Goal: Task Accomplishment & Management: Manage account settings

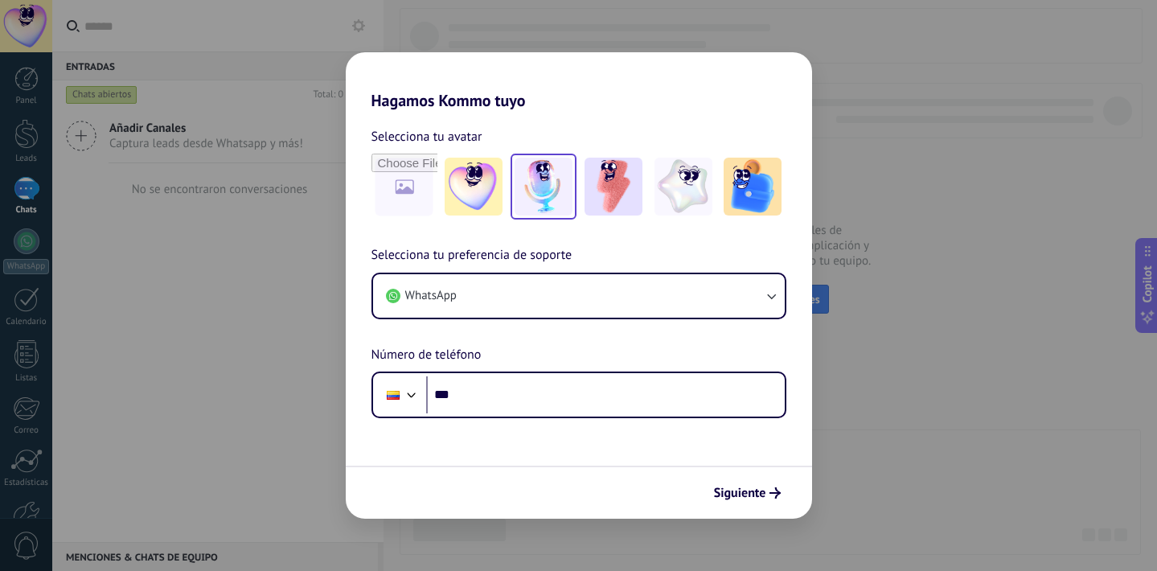
click at [553, 192] on img at bounding box center [543, 187] width 58 height 58
click at [622, 204] on img at bounding box center [613, 187] width 58 height 58
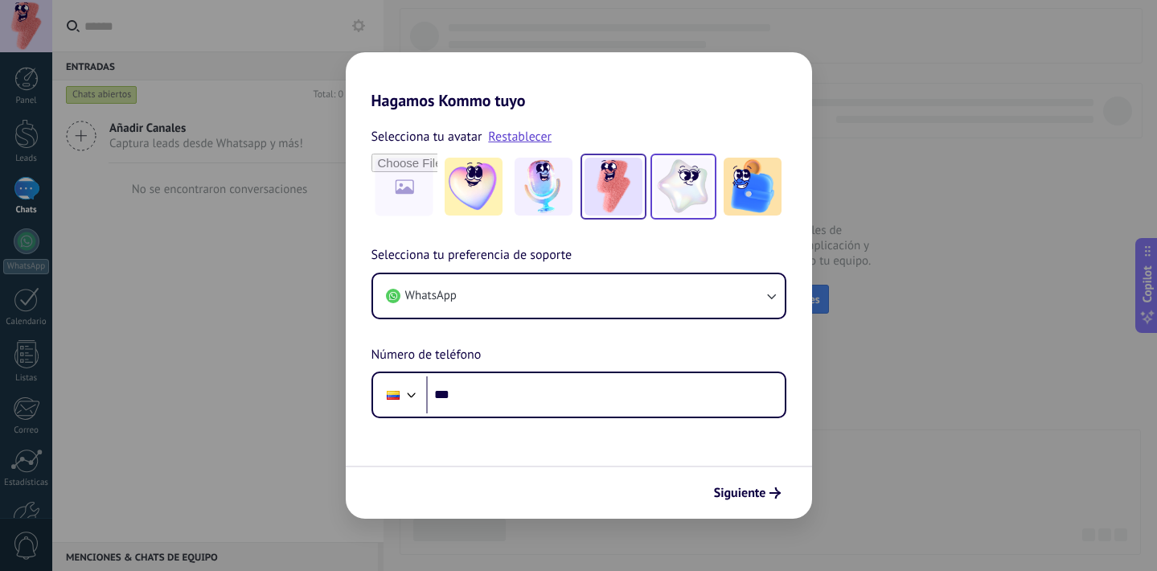
click at [683, 205] on img at bounding box center [683, 187] width 58 height 58
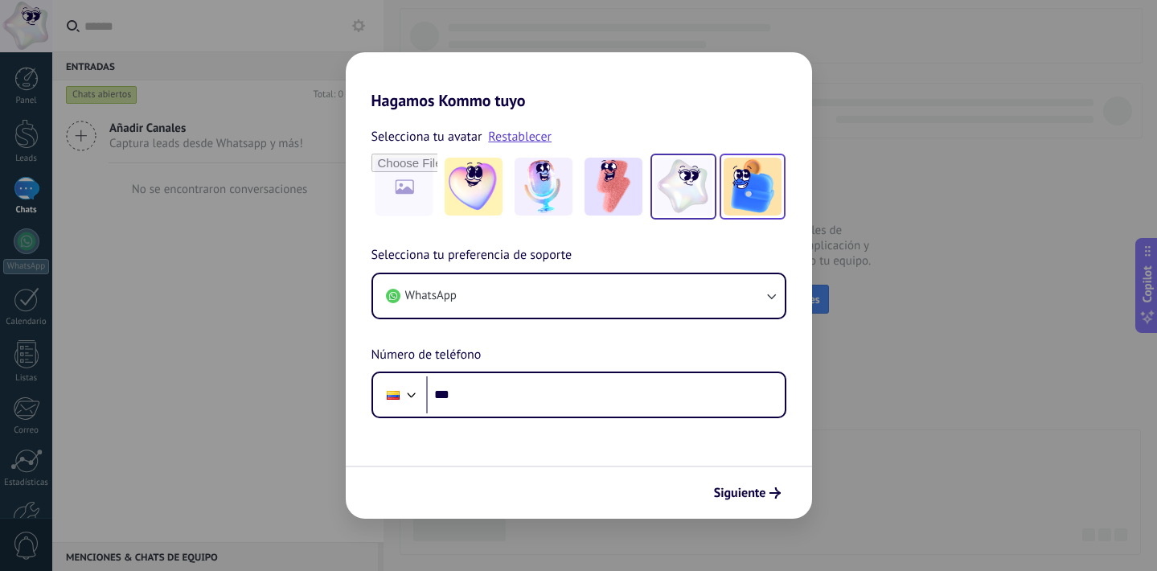
click at [751, 197] on img at bounding box center [752, 187] width 58 height 58
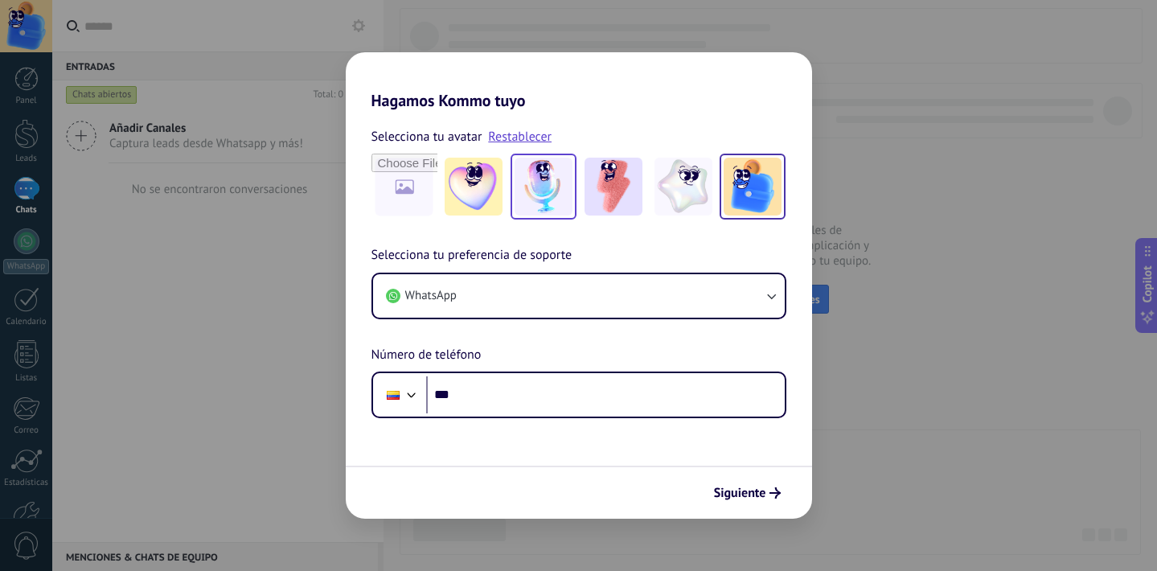
click at [555, 185] on img at bounding box center [543, 187] width 58 height 58
click at [901, 374] on div "Hagamos Kommo tuyo Selecciona tu avatar Restablecer Selecciona tu preferencia d…" at bounding box center [578, 285] width 1157 height 571
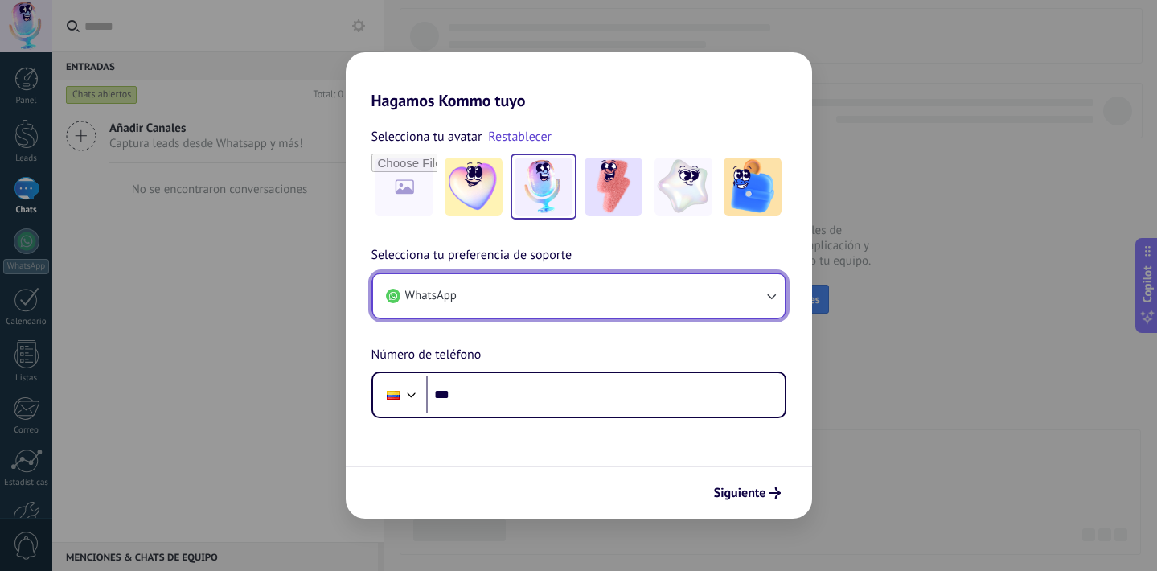
click at [606, 303] on button "WhatsApp" at bounding box center [579, 295] width 412 height 43
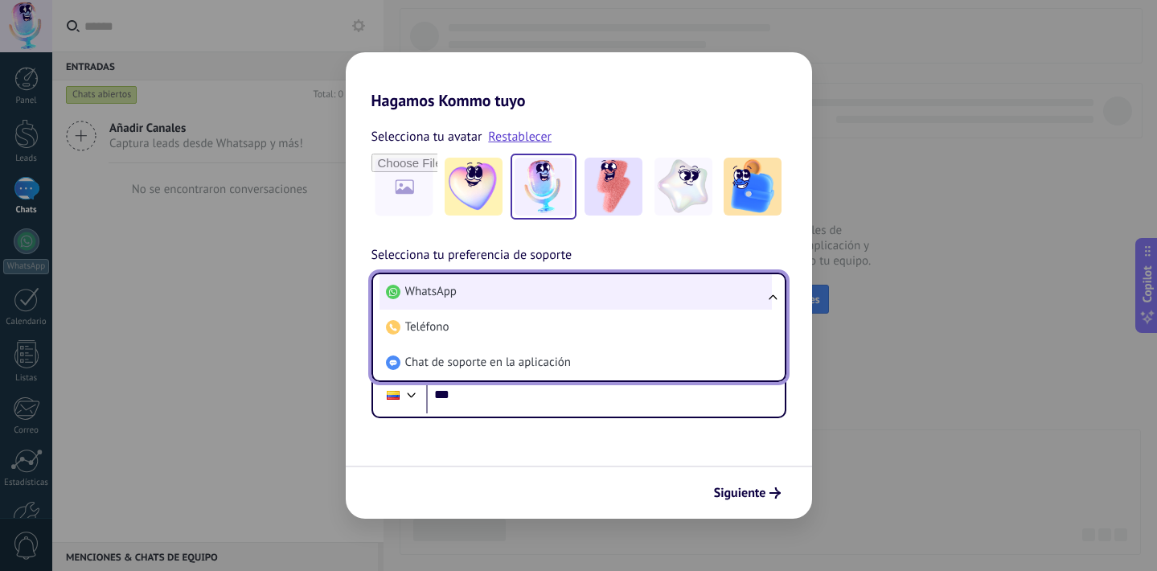
click at [615, 296] on li "WhatsApp" at bounding box center [575, 291] width 392 height 35
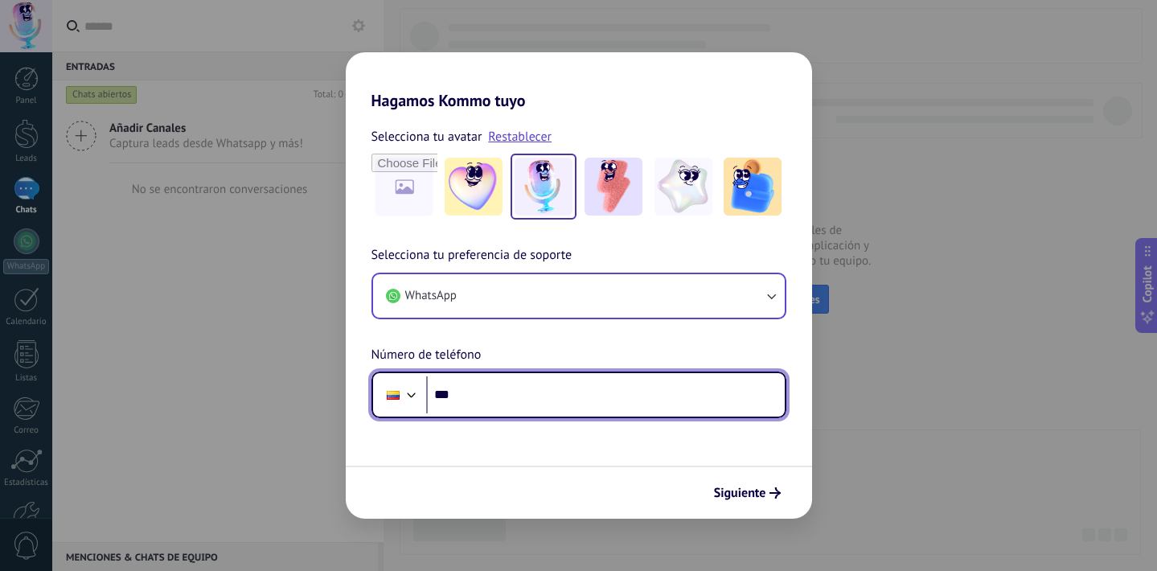
click at [408, 388] on div at bounding box center [411, 392] width 19 height 19
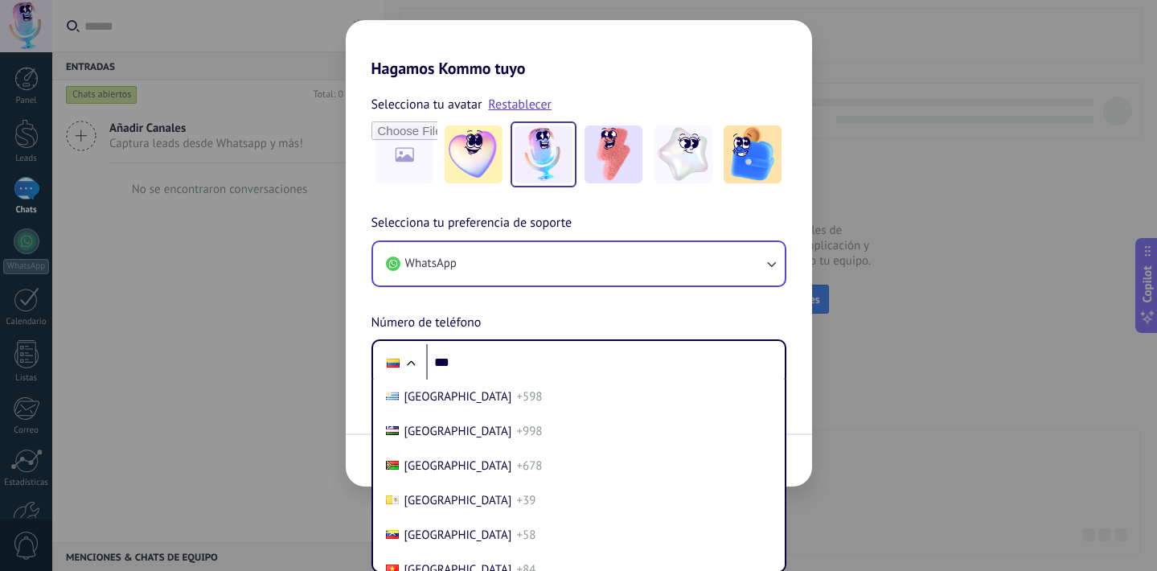
scroll to position [6933, 0]
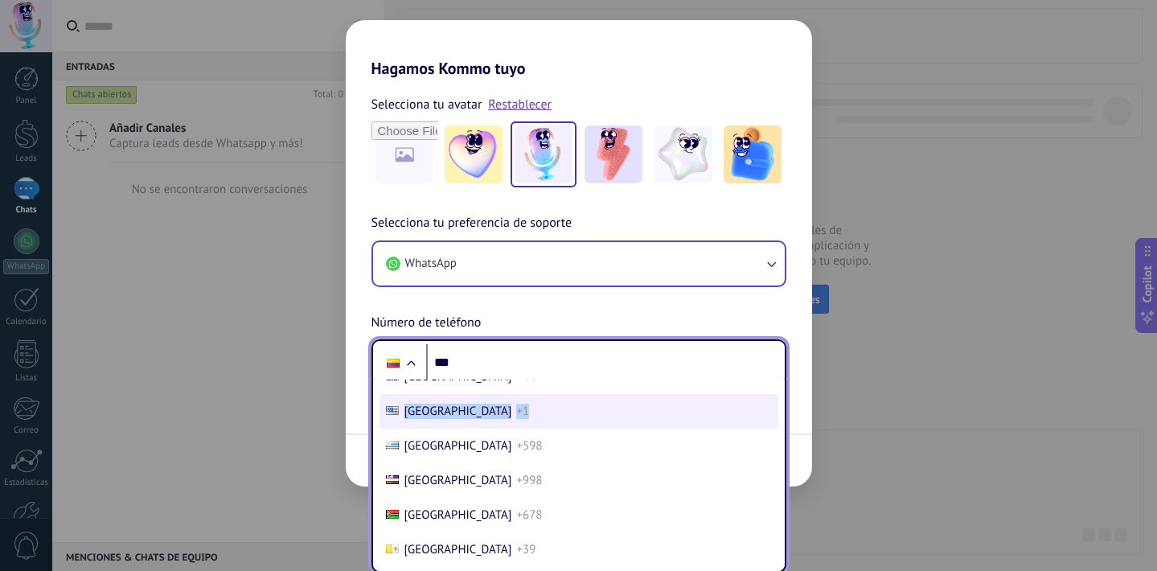
drag, startPoint x: 559, startPoint y: 510, endPoint x: 564, endPoint y: 482, distance: 28.5
click at [564, 482] on ul "[GEOGRAPHIC_DATA] +93 [GEOGRAPHIC_DATA] +355 [GEOGRAPHIC_DATA] +213 [GEOGRAPHIC…" at bounding box center [578, 475] width 415 height 193
click at [564, 428] on li "[GEOGRAPHIC_DATA] +1" at bounding box center [578, 411] width 399 height 35
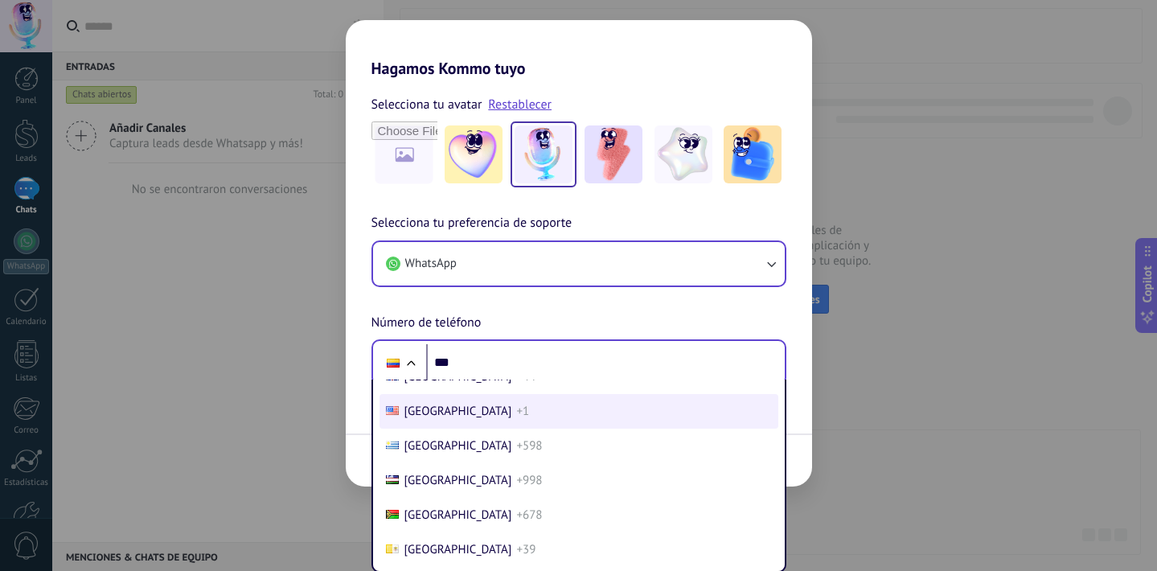
scroll to position [0, 0]
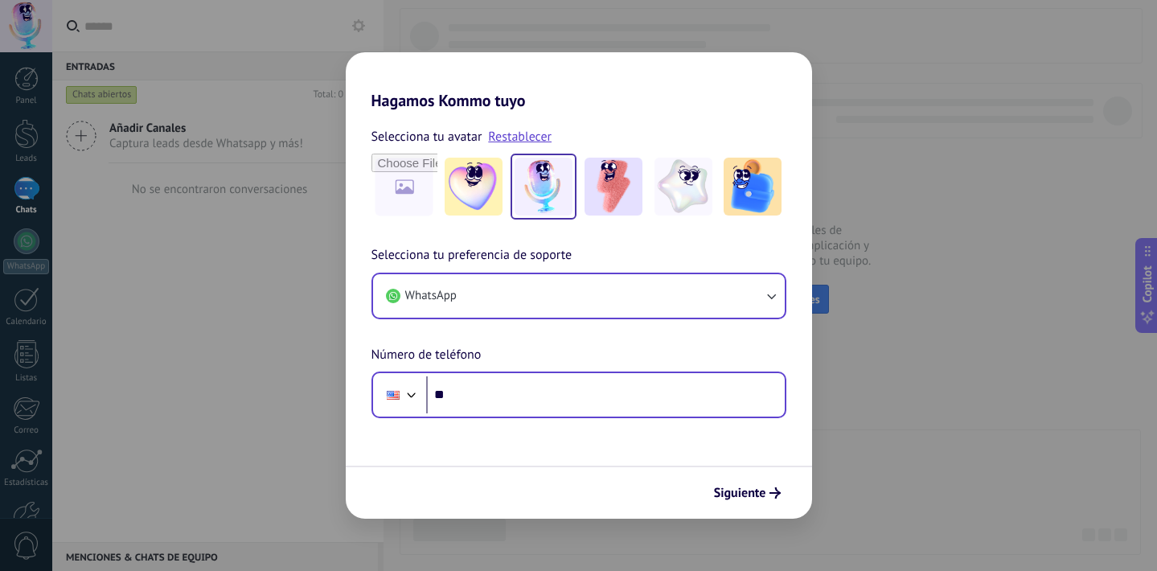
click at [568, 421] on form "Selecciona tu avatar Restablecer Selecciona tu preferencia de soporte WhatsApp …" at bounding box center [579, 314] width 466 height 408
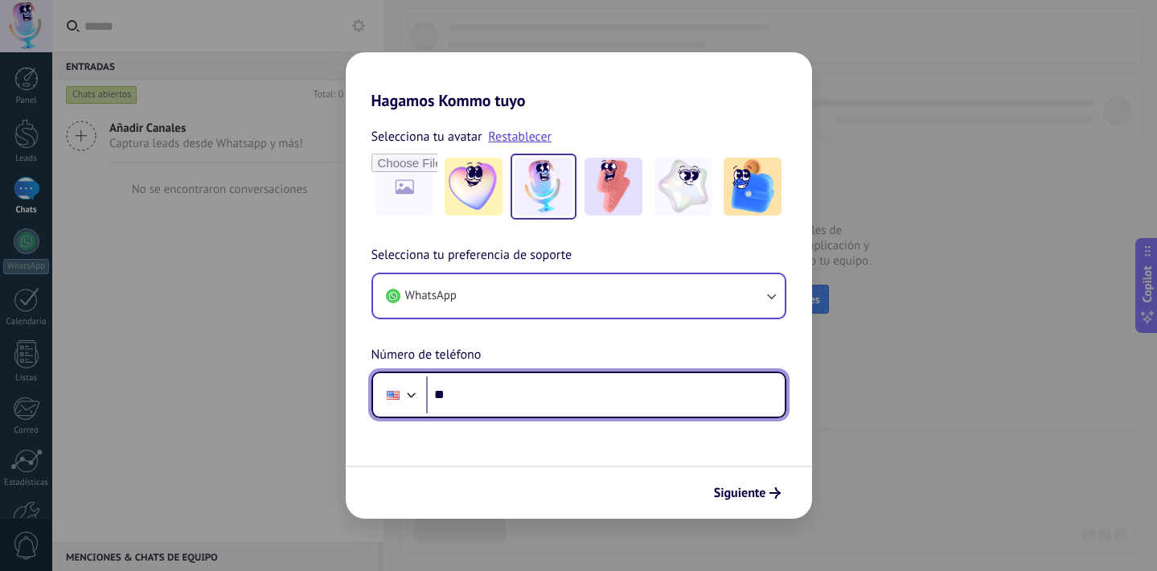
click at [568, 410] on input "***" at bounding box center [605, 394] width 358 height 37
type input "**********"
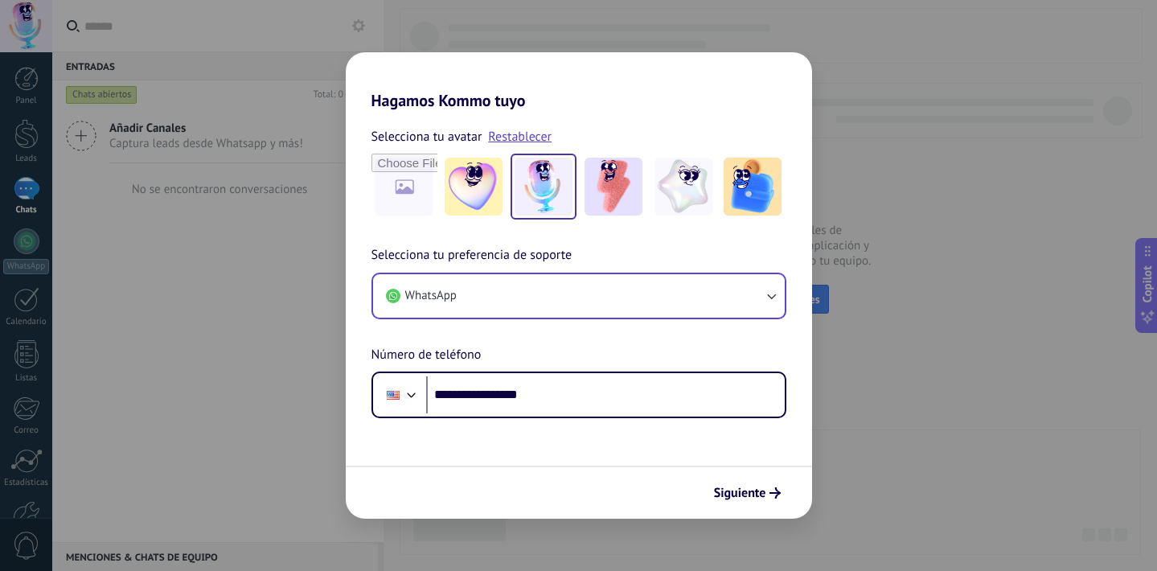
click at [715, 475] on div "Siguiente" at bounding box center [579, 491] width 466 height 53
click at [723, 480] on button "Siguiente" at bounding box center [747, 492] width 81 height 27
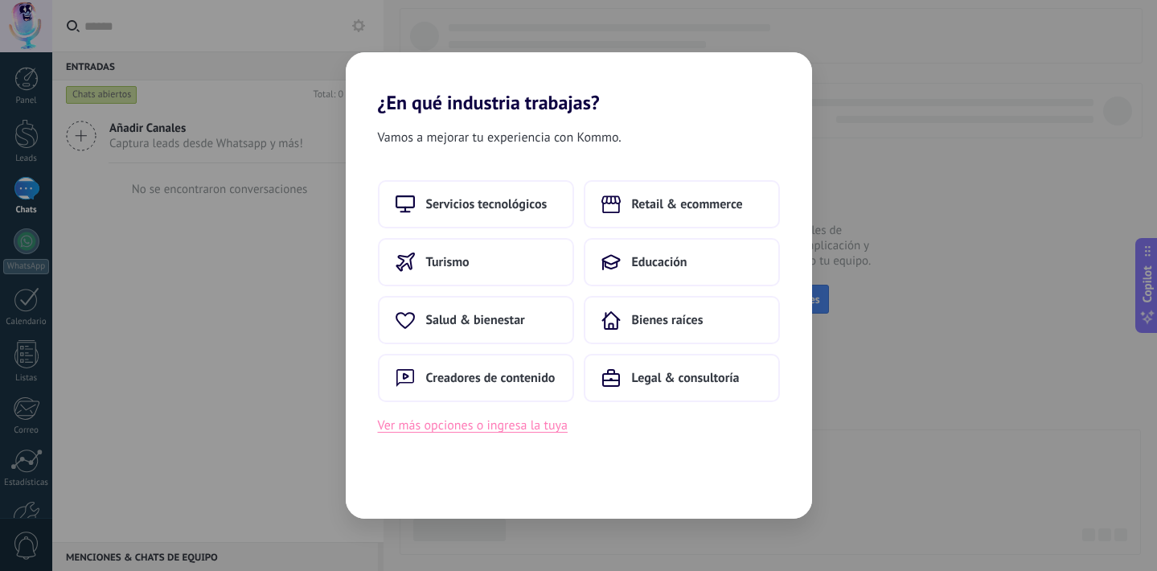
click at [556, 428] on button "Ver más opciones o ingresa la tuya" at bounding box center [473, 425] width 190 height 21
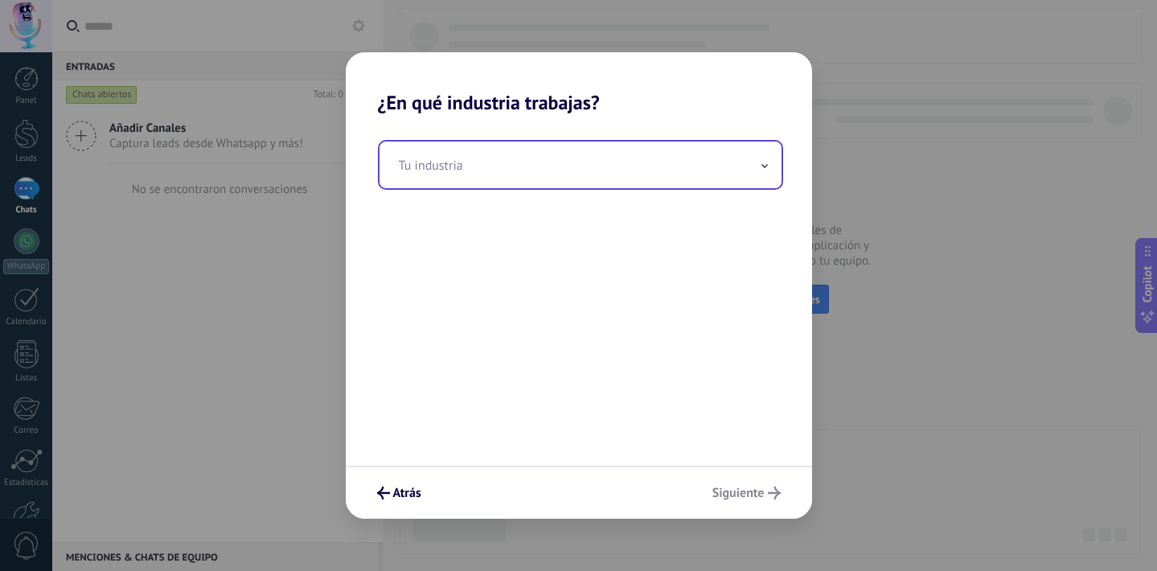
click at [574, 185] on input "text" at bounding box center [580, 164] width 402 height 47
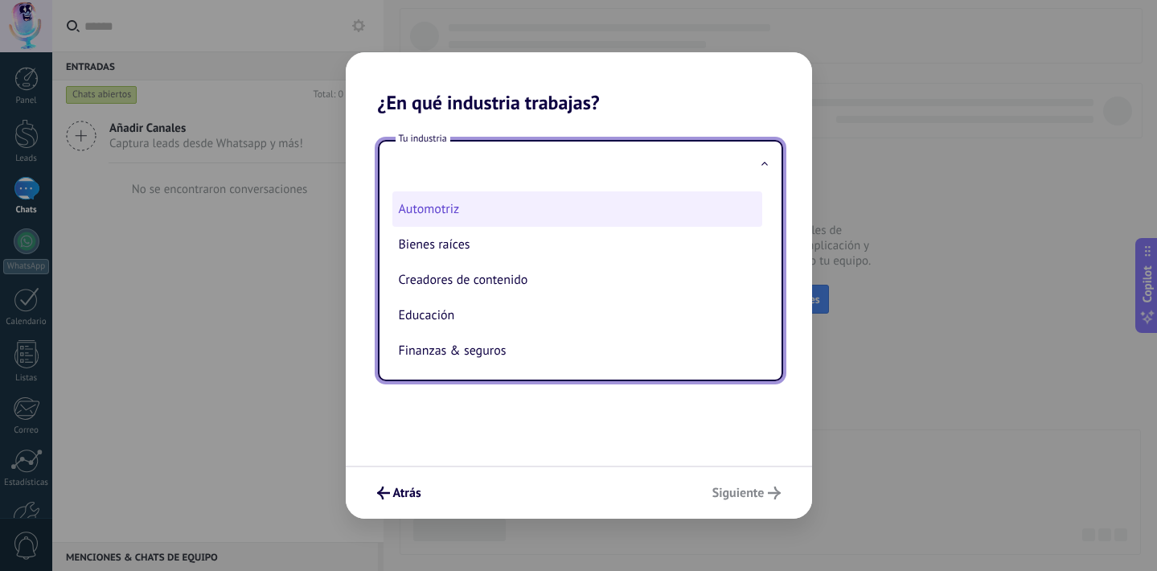
click at [559, 204] on li "Automotriz" at bounding box center [577, 208] width 370 height 35
type input "**********"
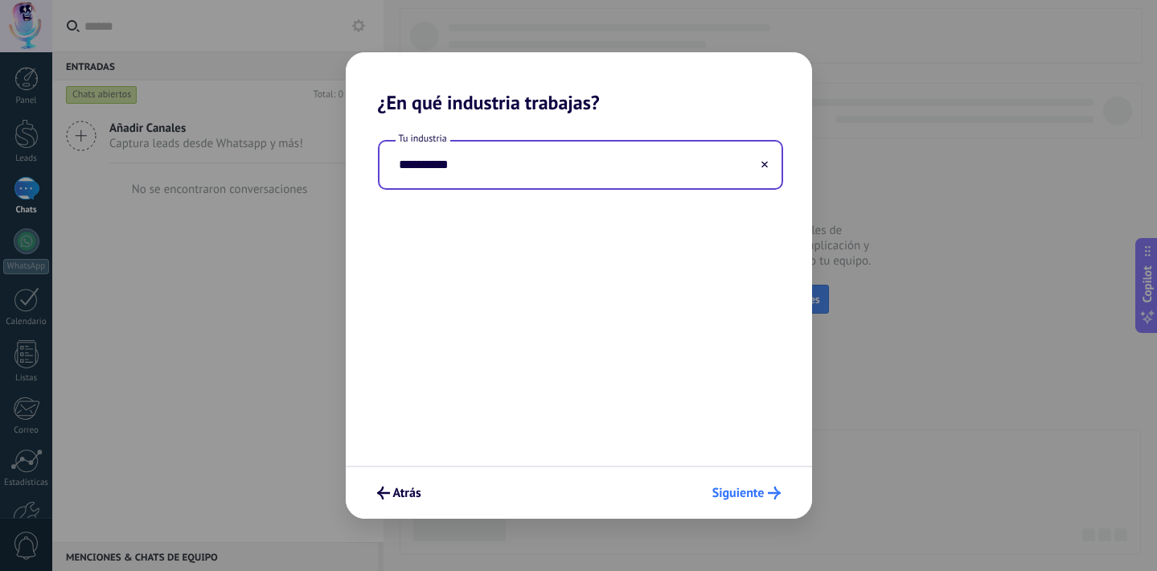
click at [723, 502] on button "Siguiente" at bounding box center [746, 492] width 83 height 27
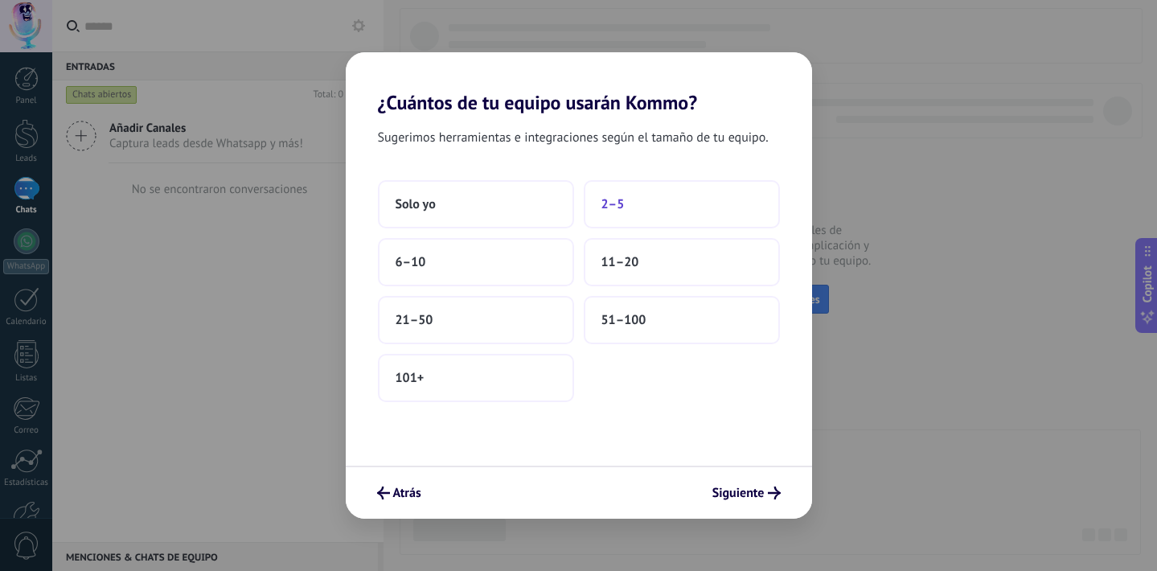
click at [637, 197] on button "2–5" at bounding box center [682, 204] width 196 height 48
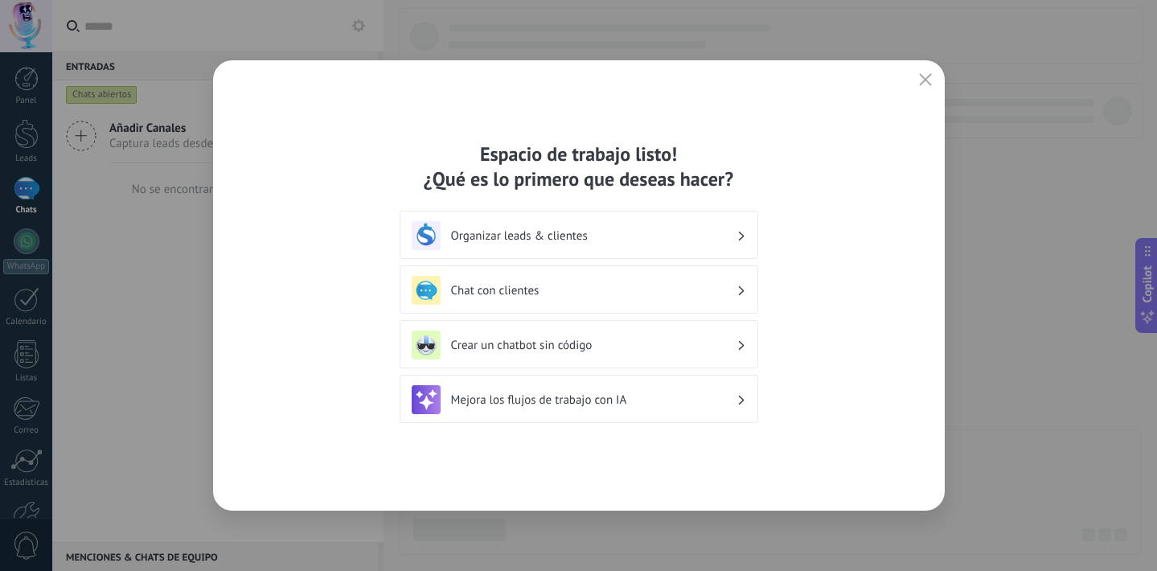
click at [637, 399] on h3 "Mejora los flujos de trabajo con IA" at bounding box center [593, 399] width 285 height 15
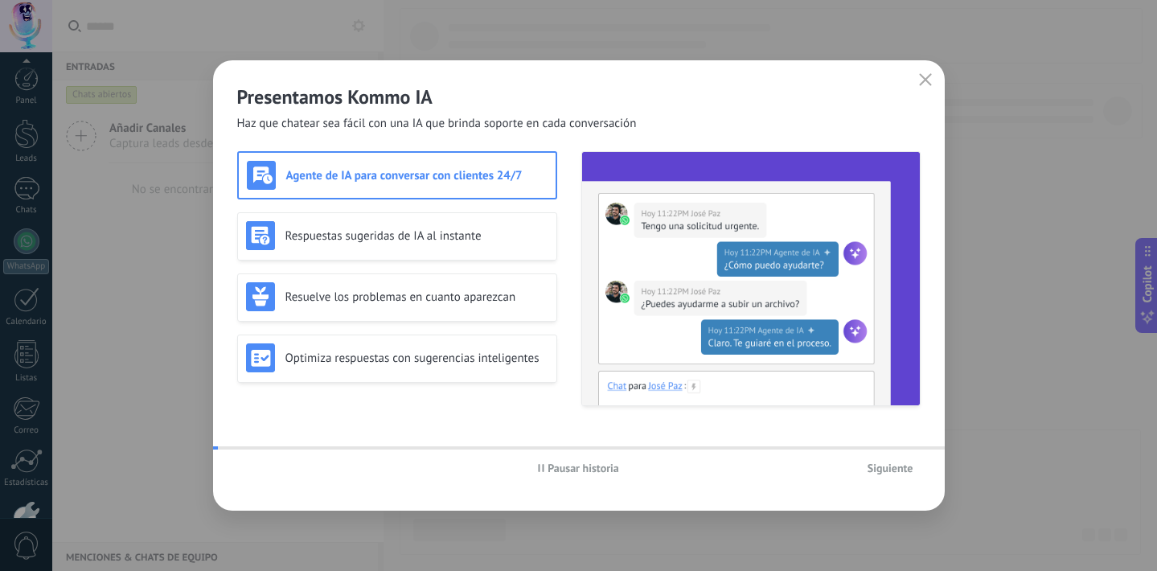
scroll to position [98, 0]
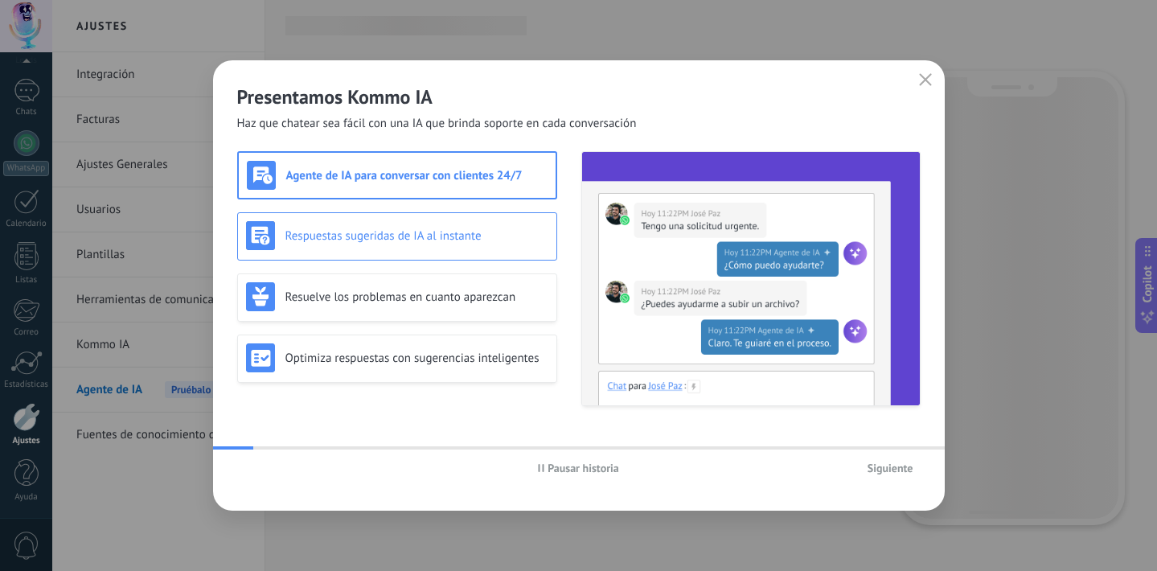
click at [494, 248] on div "Respuestas sugeridas de IA al instante" at bounding box center [397, 235] width 302 height 29
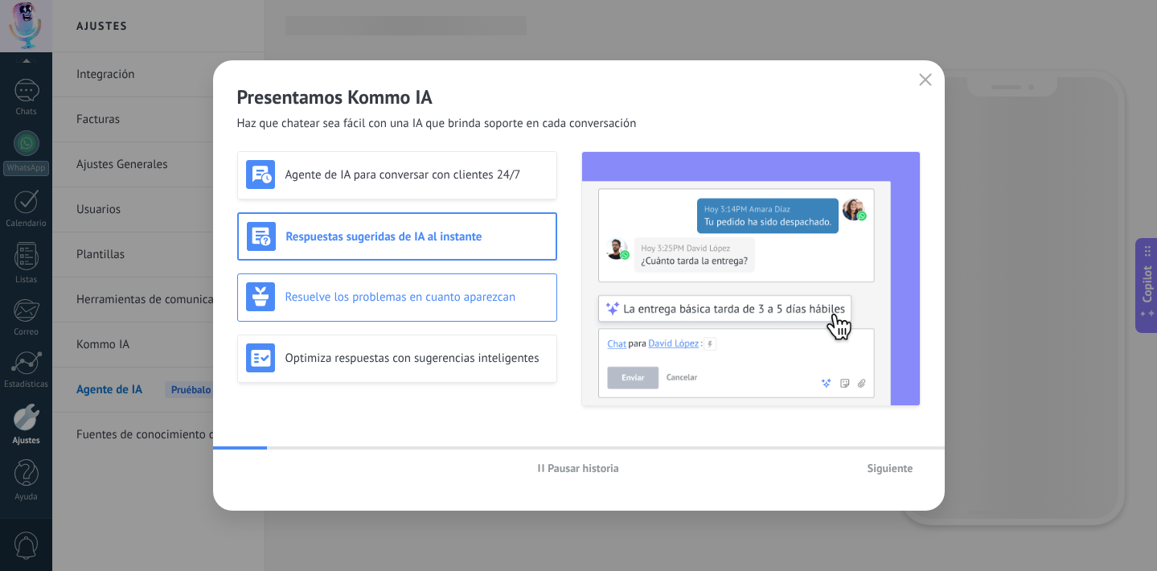
click at [525, 301] on h3 "Resuelve los problemas en cuanto aparezcan" at bounding box center [416, 296] width 263 height 15
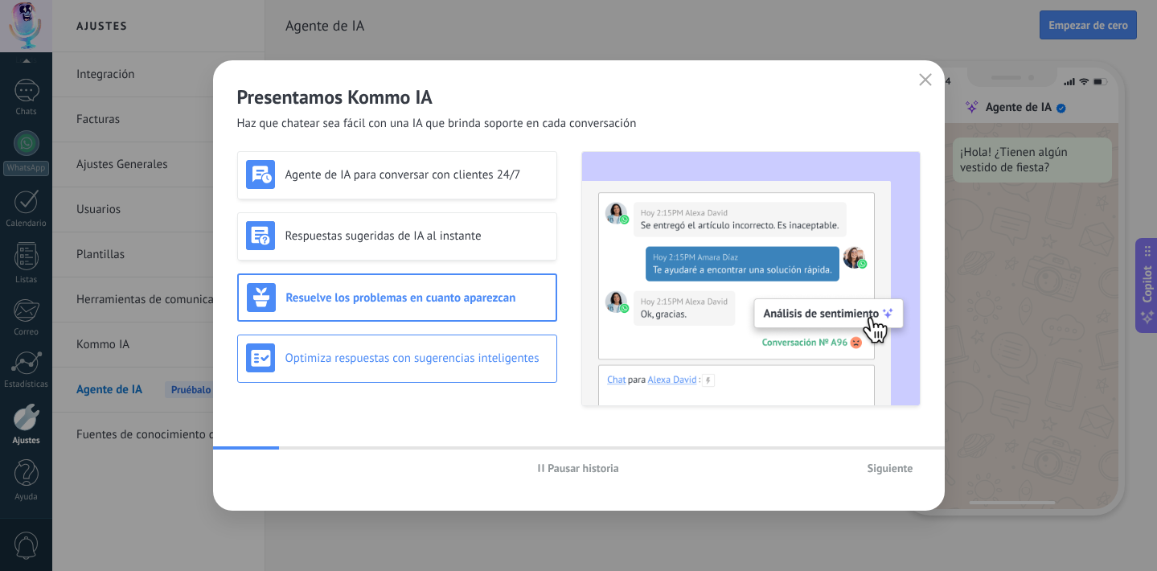
click at [525, 350] on h3 "Optimiza respuestas con sugerencias inteligentes" at bounding box center [416, 357] width 263 height 15
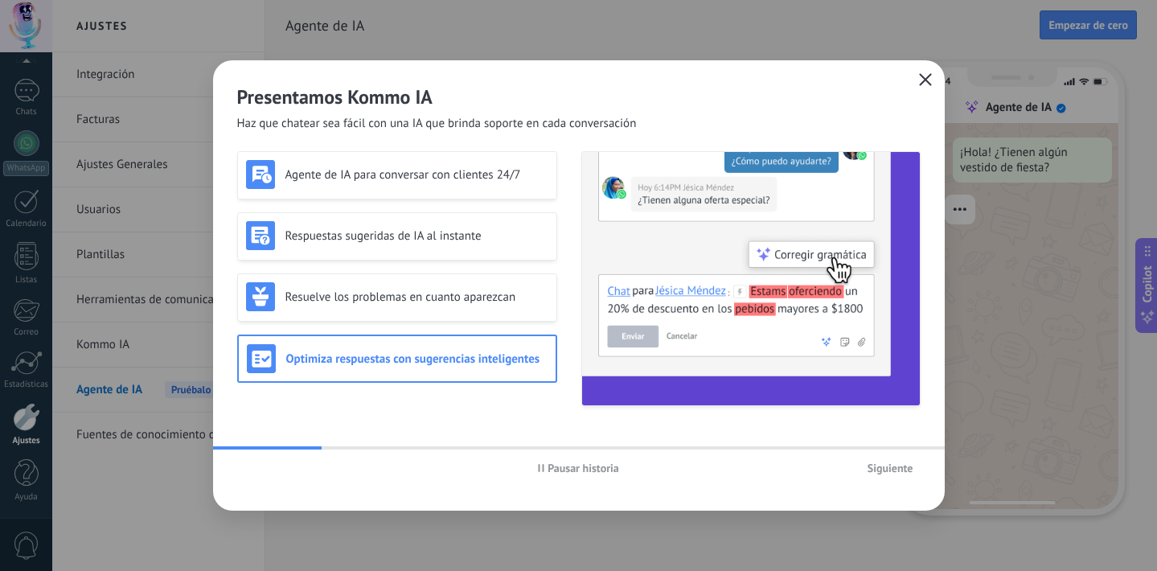
click at [916, 74] on button "button" at bounding box center [925, 80] width 21 height 23
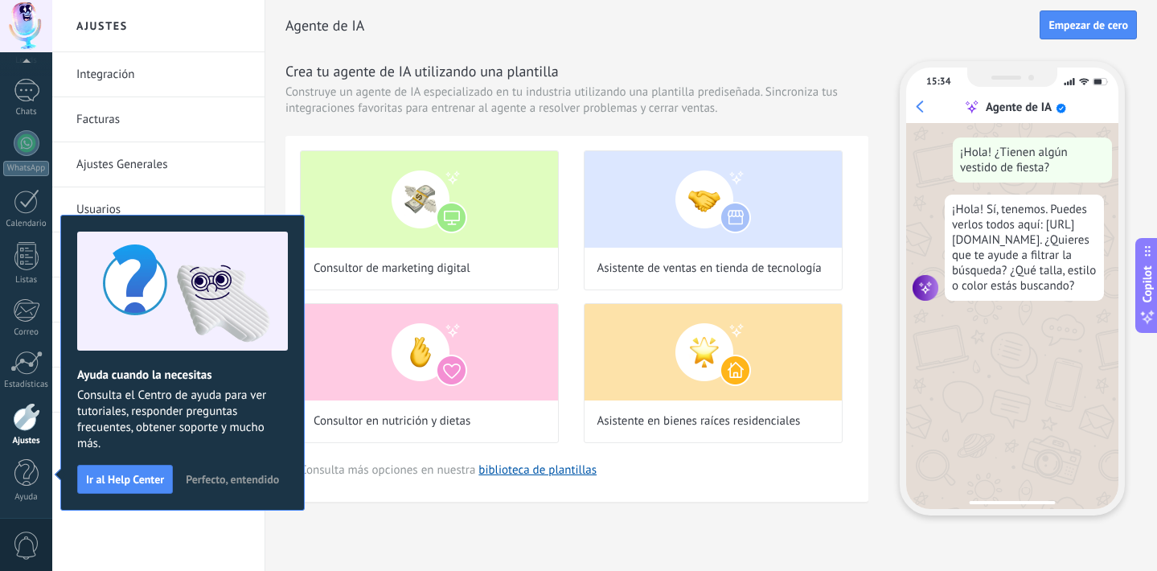
click at [245, 483] on span "Perfecto, entendido" at bounding box center [232, 478] width 93 height 11
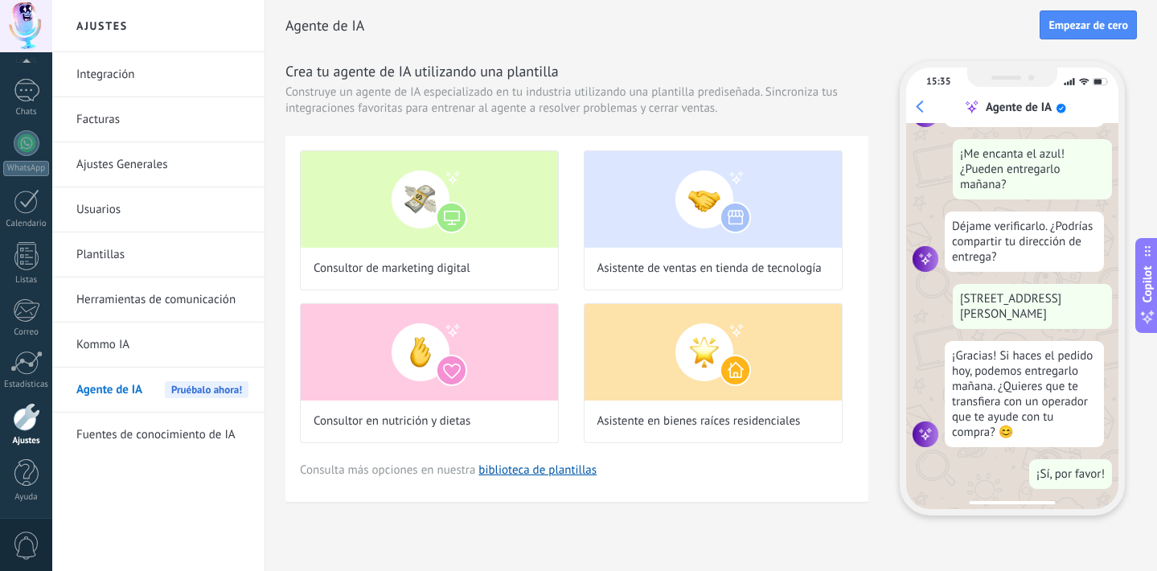
scroll to position [0, 0]
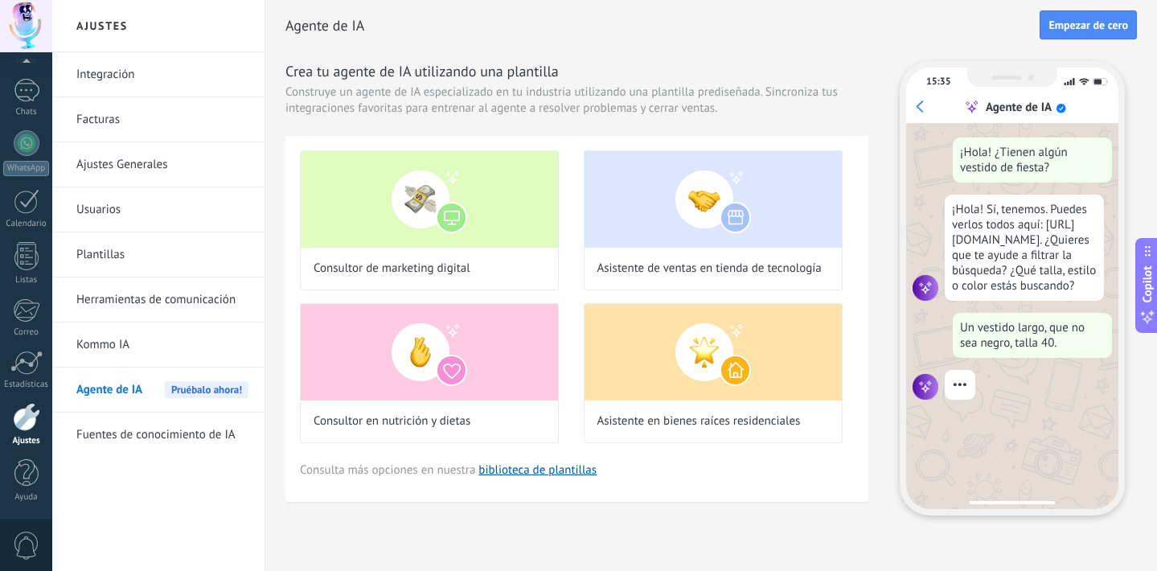
click at [134, 392] on span "Agente de IA" at bounding box center [109, 389] width 66 height 45
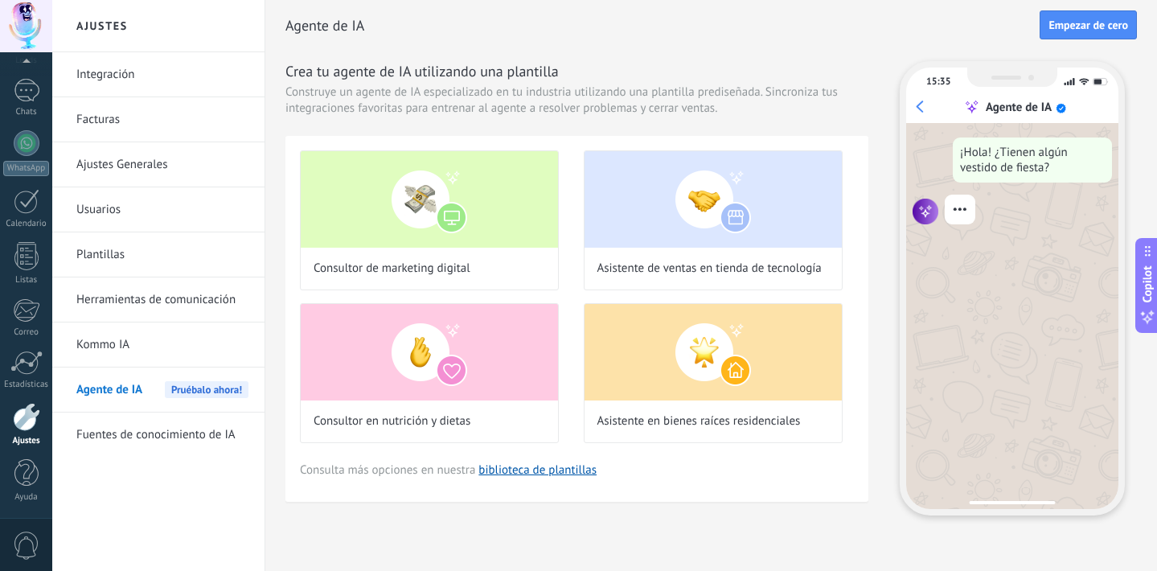
click at [88, 358] on link "Kommo IA" at bounding box center [162, 344] width 172 height 45
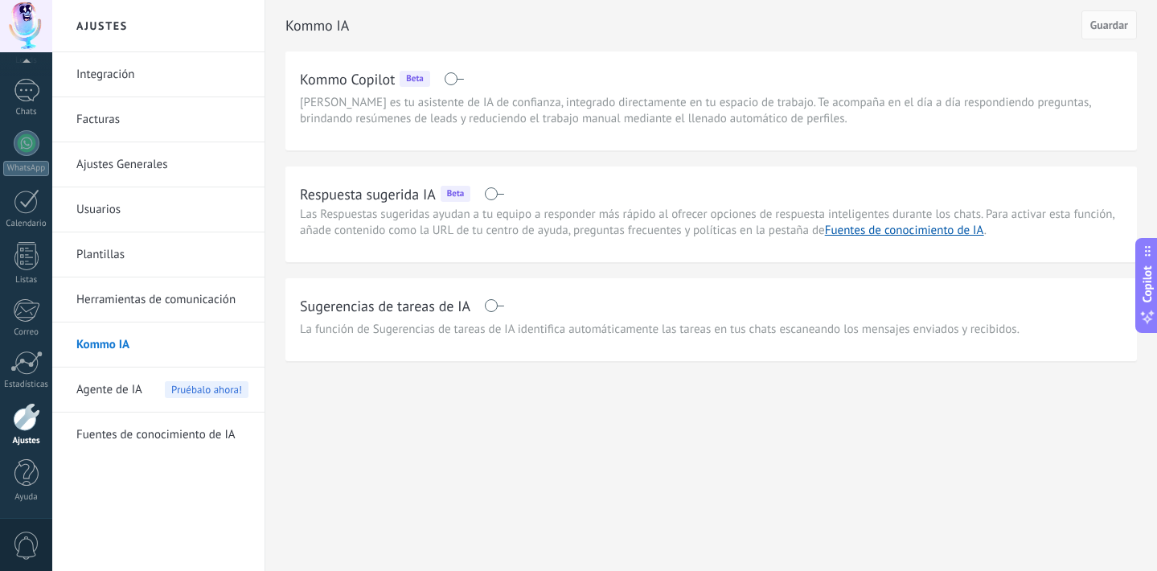
click at [492, 303] on span at bounding box center [494, 305] width 20 height 13
click at [137, 383] on span "Agente de IA" at bounding box center [109, 389] width 66 height 45
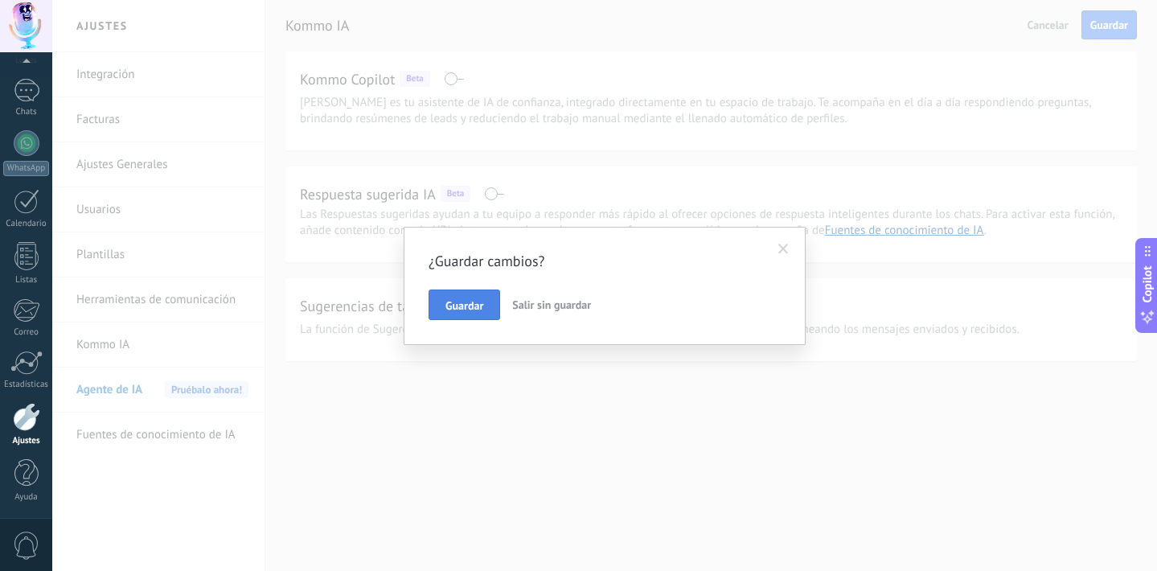
click at [462, 311] on span "Guardar" at bounding box center [464, 305] width 38 height 11
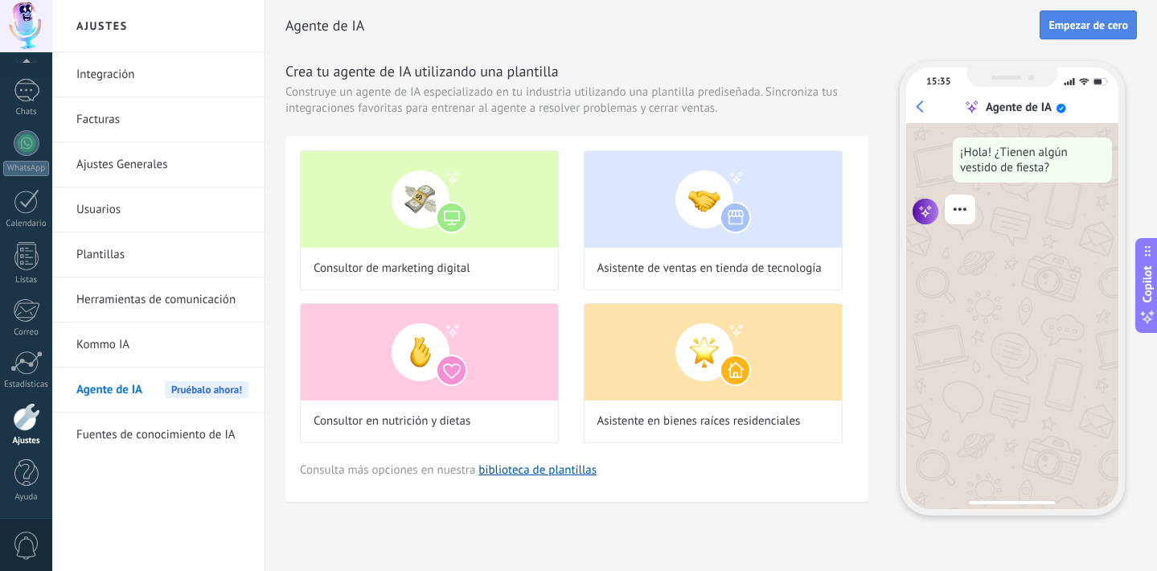
click at [1107, 36] on button "Empezar de cero" at bounding box center [1087, 24] width 97 height 29
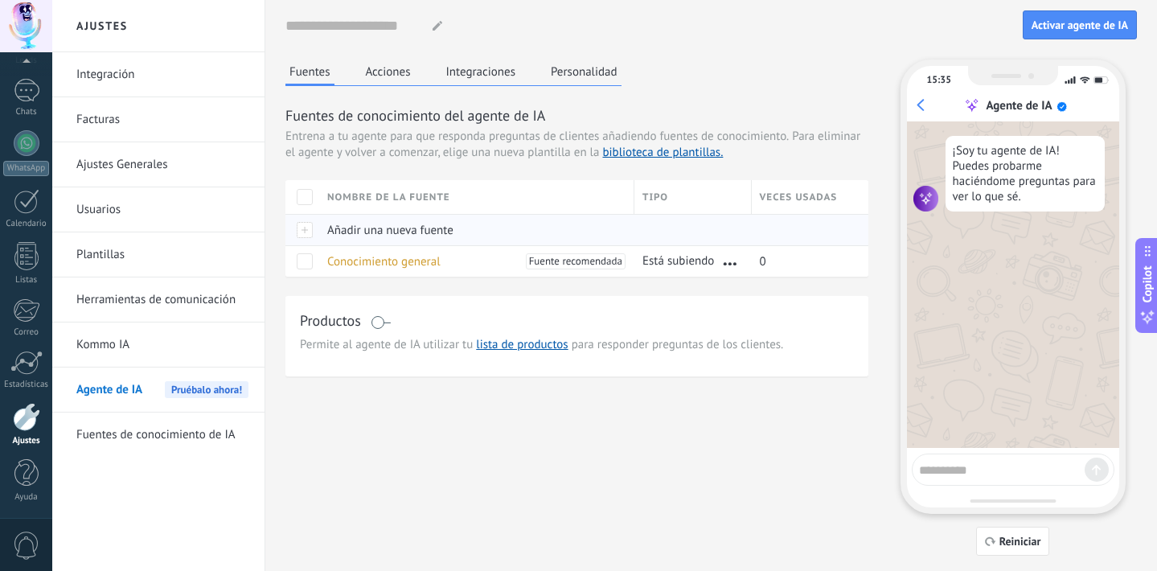
click at [428, 233] on span "Añadir una nueva fuente" at bounding box center [390, 230] width 126 height 15
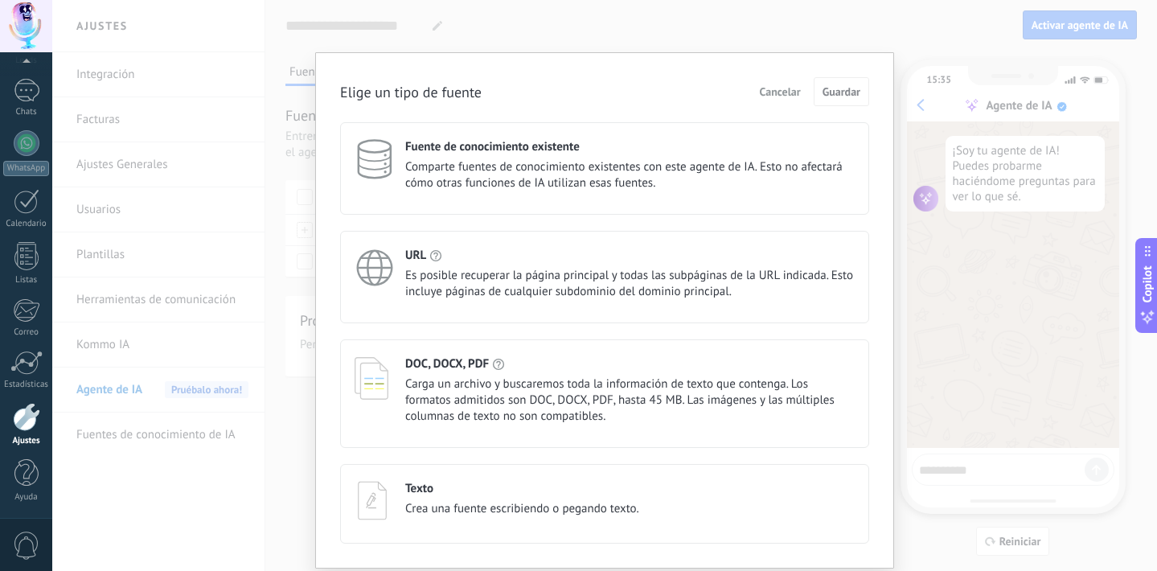
click at [442, 280] on span "Es posible recuperar la página principal y todas las subpáginas de la URL indic…" at bounding box center [629, 284] width 449 height 32
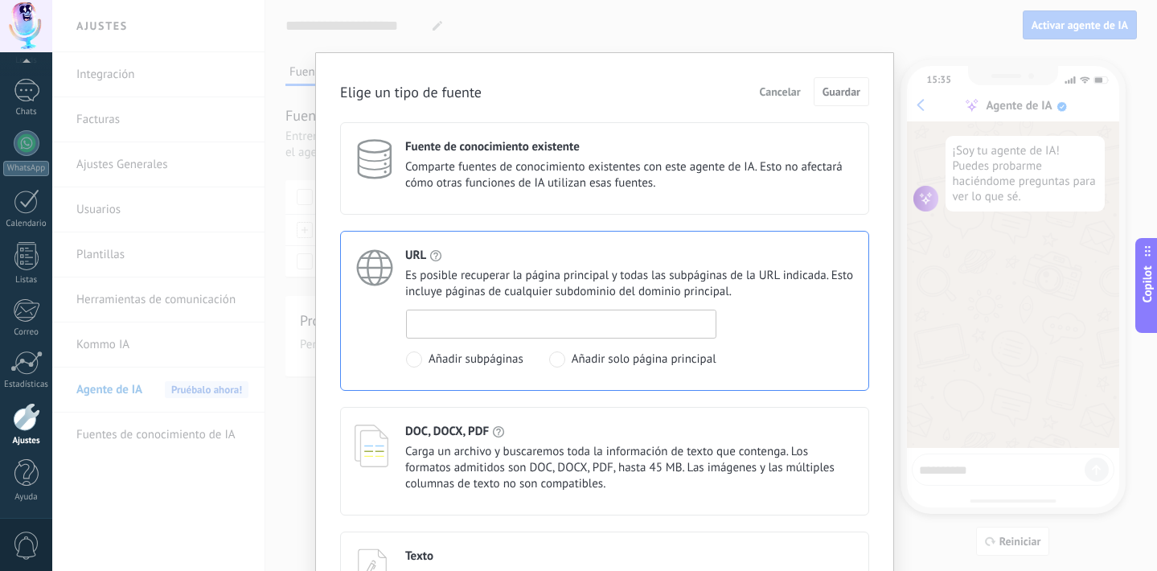
click at [558, 330] on input at bounding box center [561, 323] width 309 height 26
paste input "**********"
type input "**********"
click at [830, 102] on button "Guardar" at bounding box center [840, 91] width 55 height 29
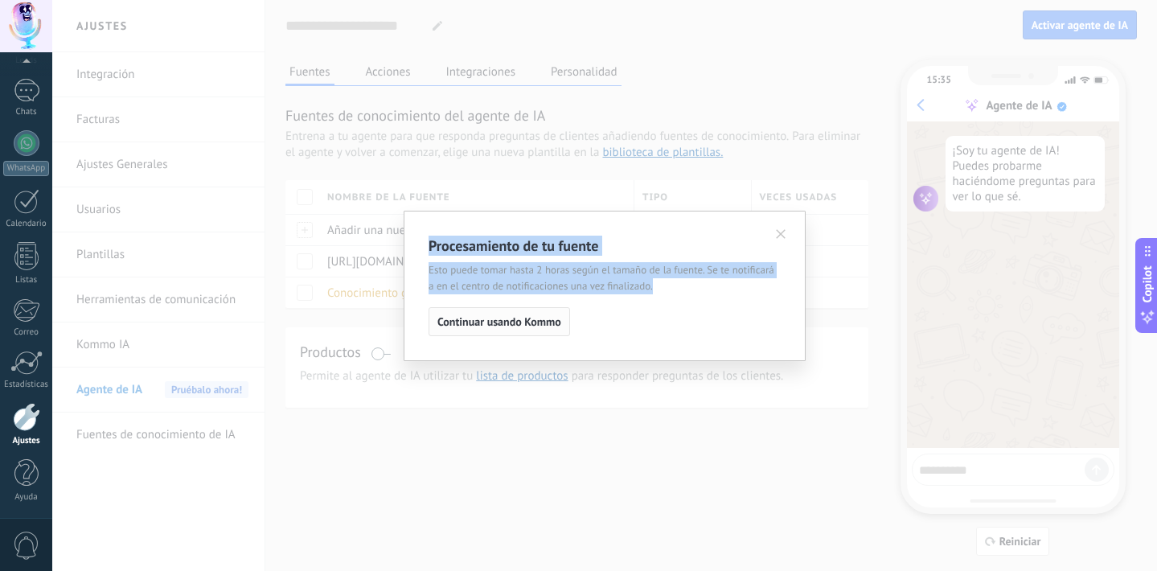
drag, startPoint x: 781, startPoint y: 235, endPoint x: 507, endPoint y: 334, distance: 291.4
click at [507, 335] on div "Procesamiento de tu fuente Esto puede tomar hasta 2 horas según el tamaño de la…" at bounding box center [604, 286] width 352 height 100
click at [507, 334] on button "Continuar usando Kommo" at bounding box center [498, 321] width 141 height 29
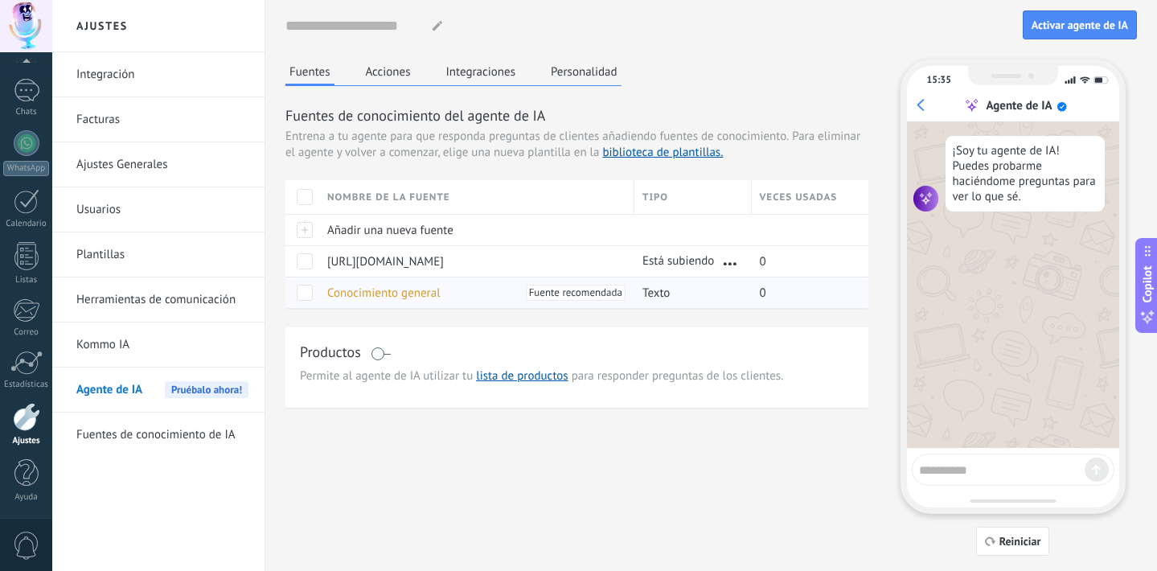
click at [301, 296] on span at bounding box center [305, 293] width 16 height 16
click at [305, 264] on span at bounding box center [305, 261] width 16 height 16
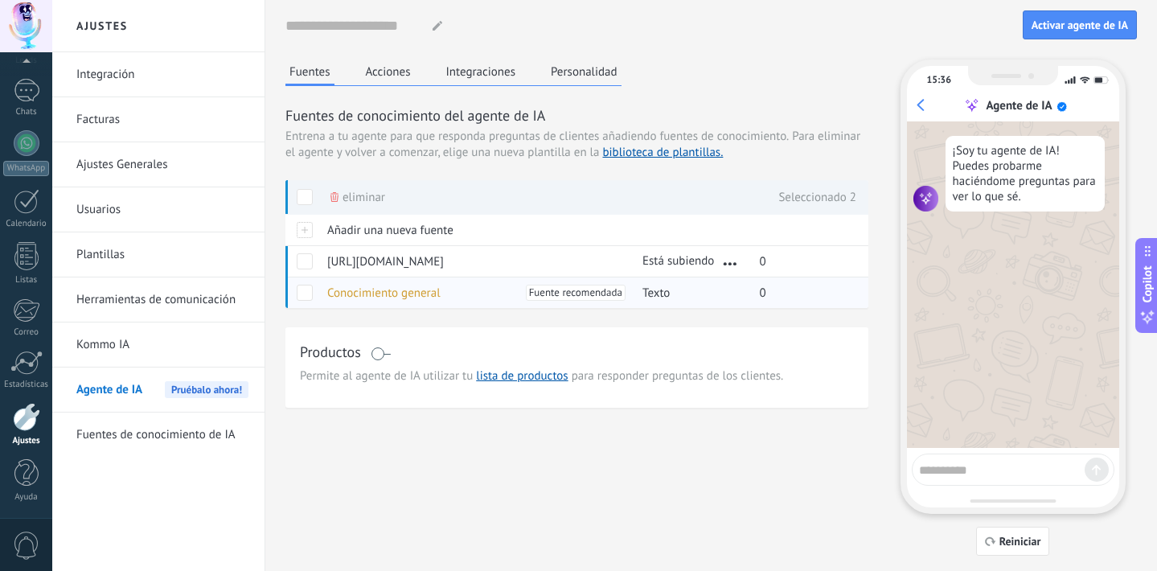
drag, startPoint x: 308, startPoint y: 296, endPoint x: 325, endPoint y: 296, distance: 16.9
click at [308, 296] on span at bounding box center [305, 293] width 16 height 16
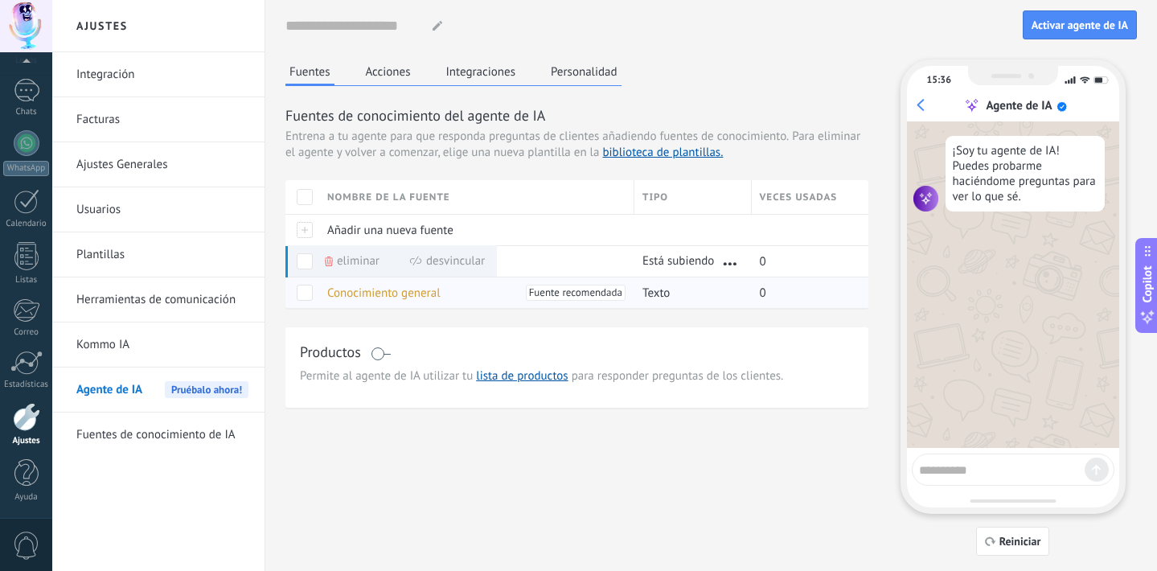
click at [607, 296] on span "Fuente recomendada" at bounding box center [575, 293] width 93 height 16
click at [682, 293] on div "Texto" at bounding box center [688, 292] width 109 height 31
click at [412, 296] on span "Conocimiento general" at bounding box center [383, 292] width 113 height 15
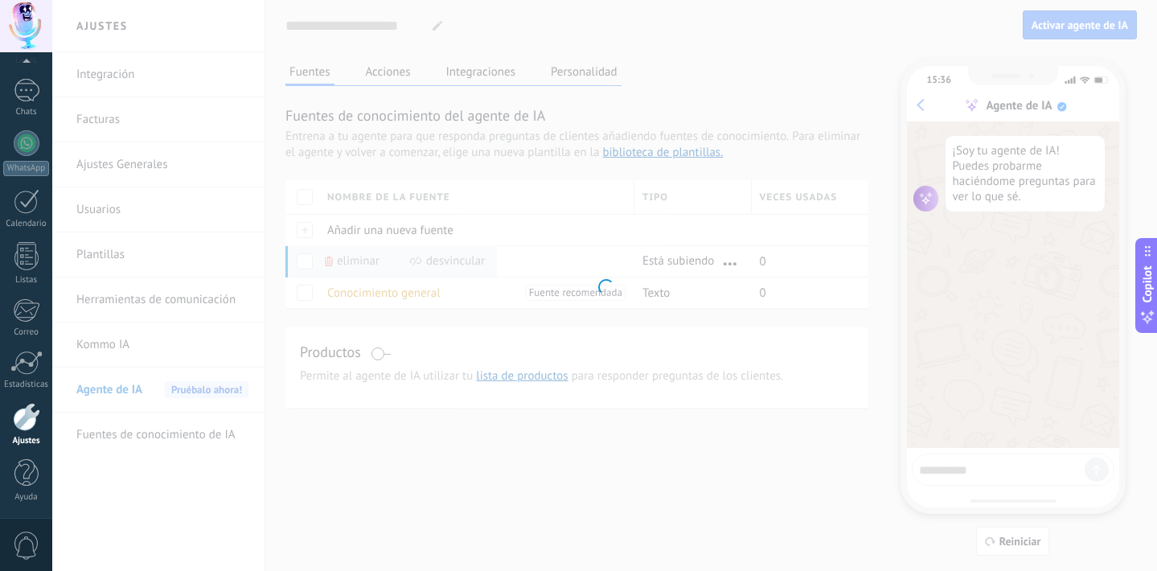
type input "**********"
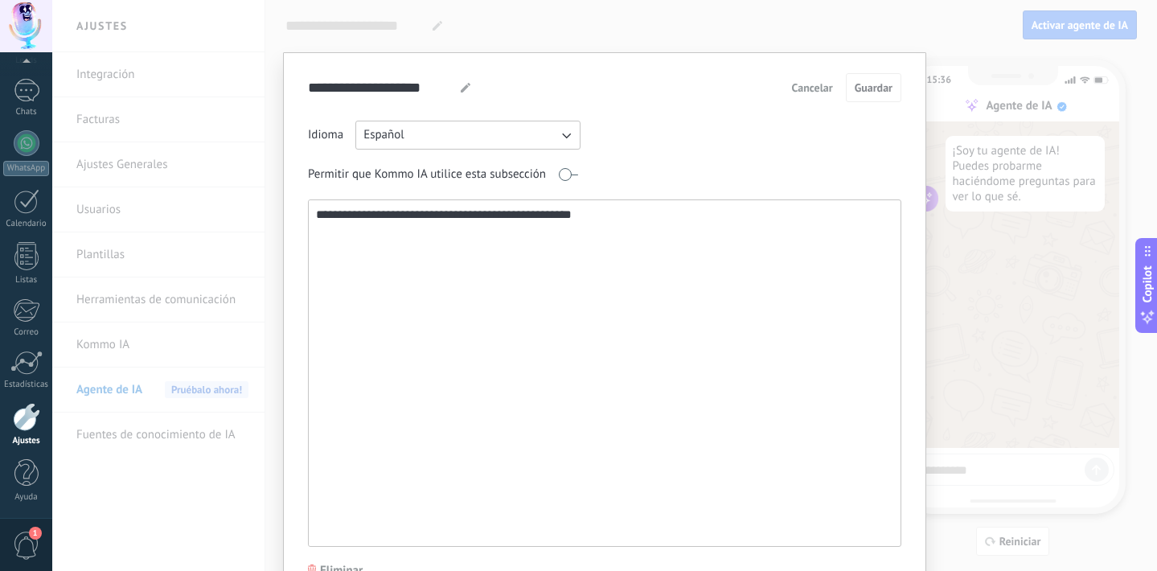
click at [504, 221] on textarea "**********" at bounding box center [603, 373] width 588 height 346
drag, startPoint x: 651, startPoint y: 227, endPoint x: 291, endPoint y: 203, distance: 360.9
click at [291, 203] on div "**********" at bounding box center [604, 327] width 643 height 551
paste textarea "**********"
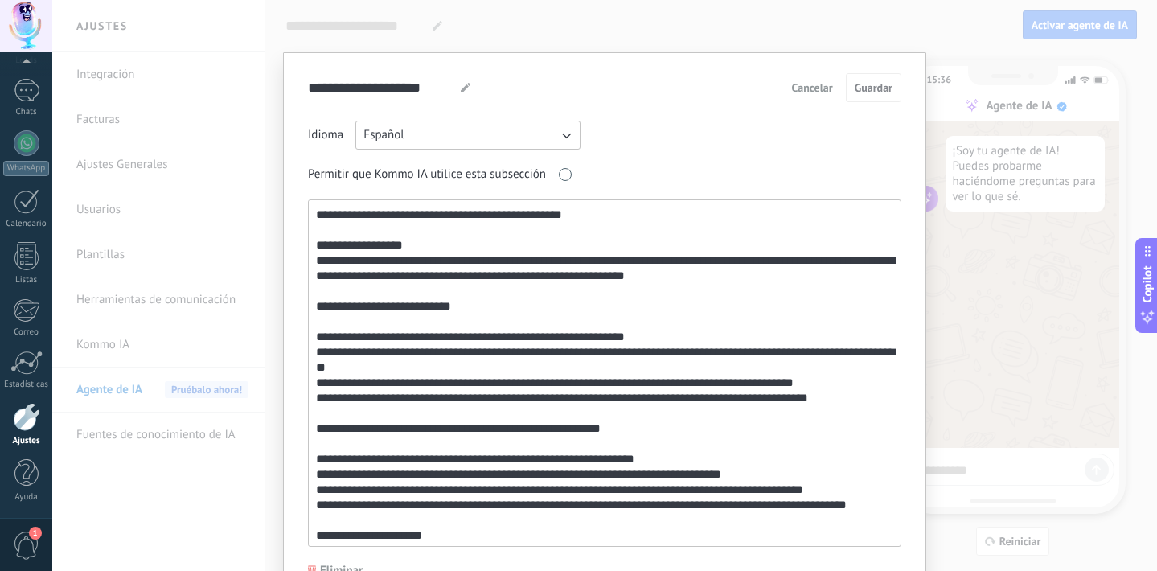
scroll to position [318, 0]
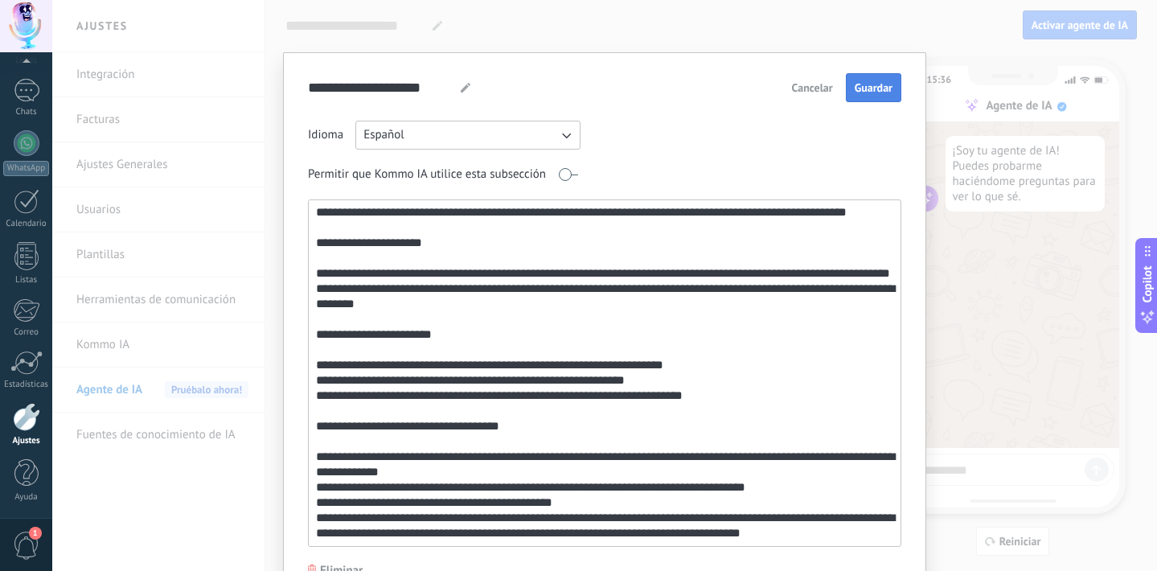
type textarea "**********"
click at [884, 100] on button "Guardar" at bounding box center [873, 87] width 55 height 29
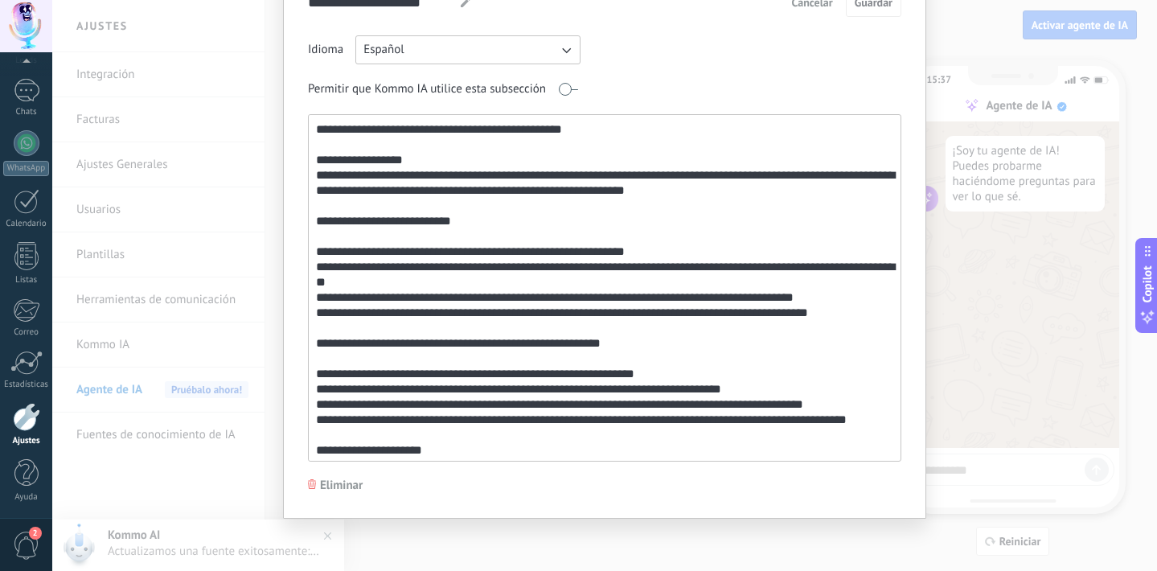
scroll to position [0, 0]
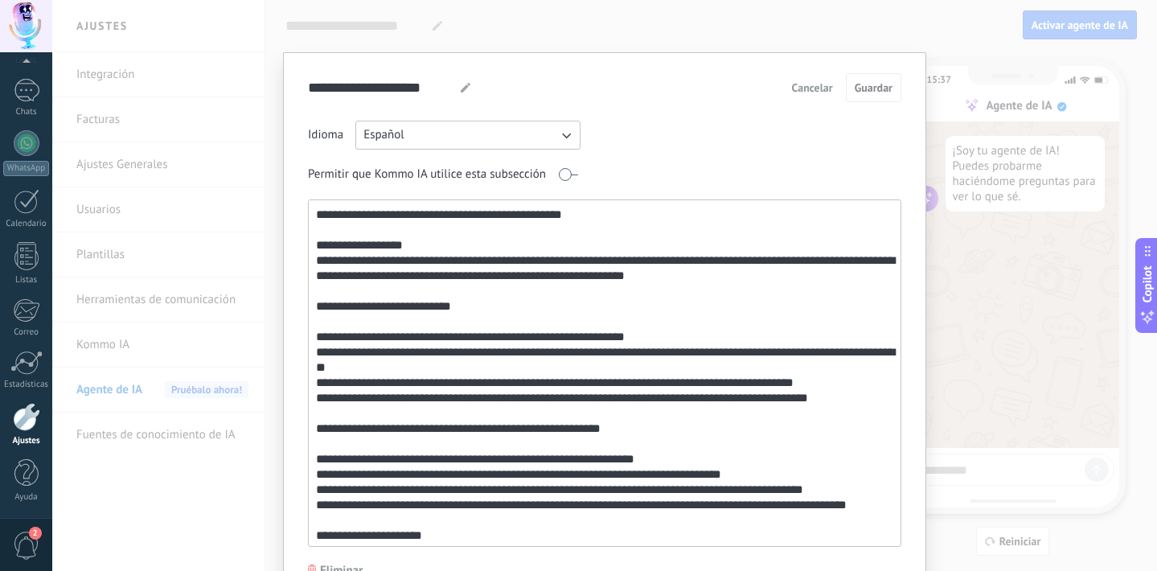
click at [637, 354] on textarea at bounding box center [603, 373] width 588 height 346
click at [762, 114] on div "**********" at bounding box center [604, 309] width 593 height 473
click at [813, 82] on span "Cancelar" at bounding box center [812, 87] width 41 height 11
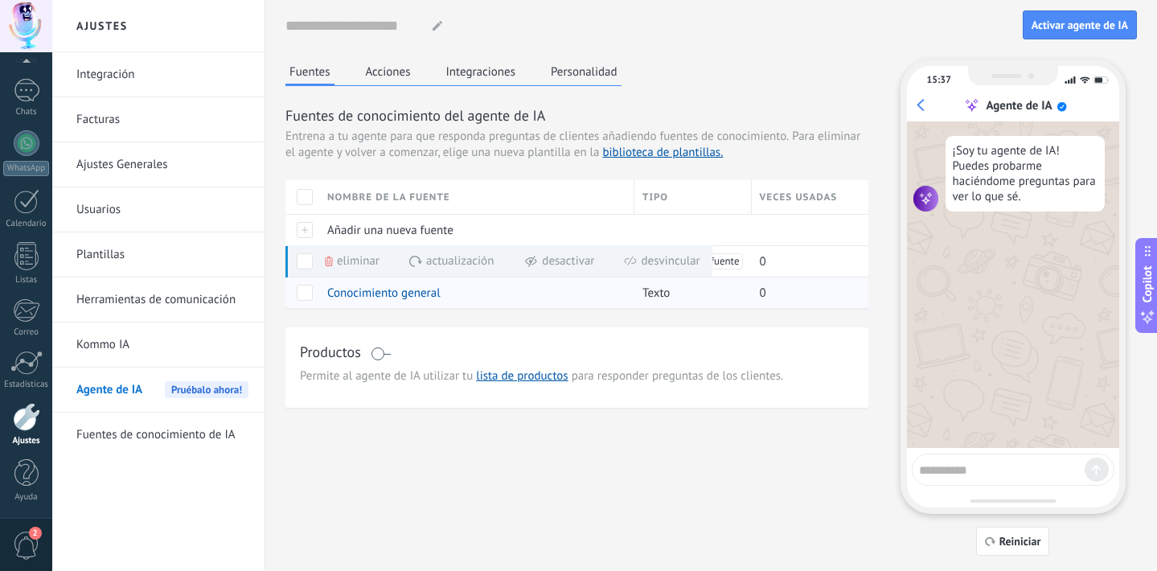
click at [402, 291] on span "Conocimiento general" at bounding box center [383, 292] width 113 height 15
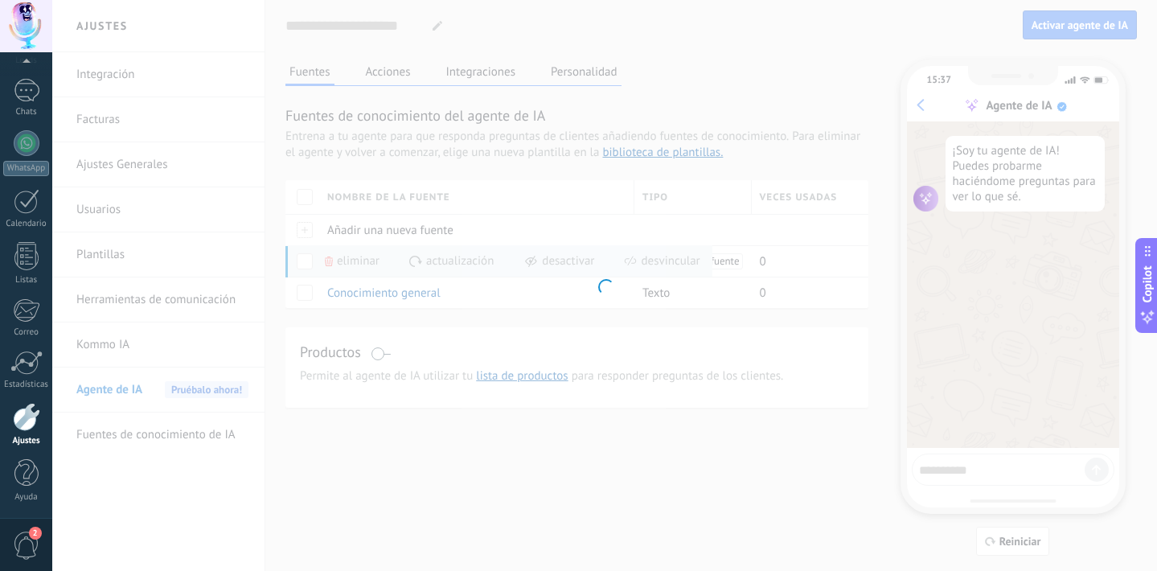
type input "**********"
type textarea "**********"
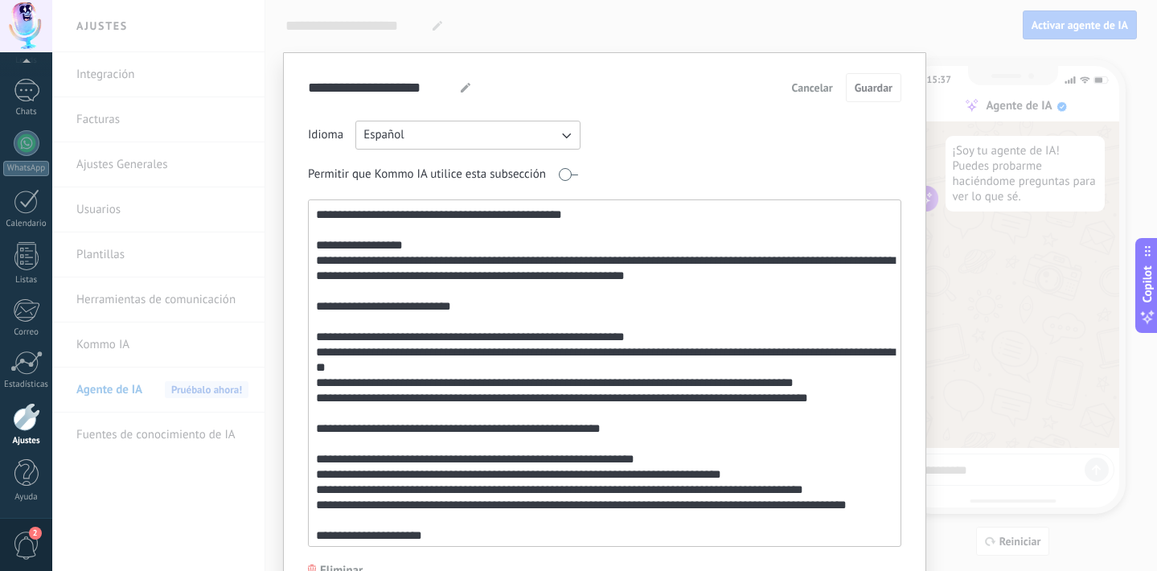
click at [975, 155] on div "**********" at bounding box center [604, 285] width 1104 height 571
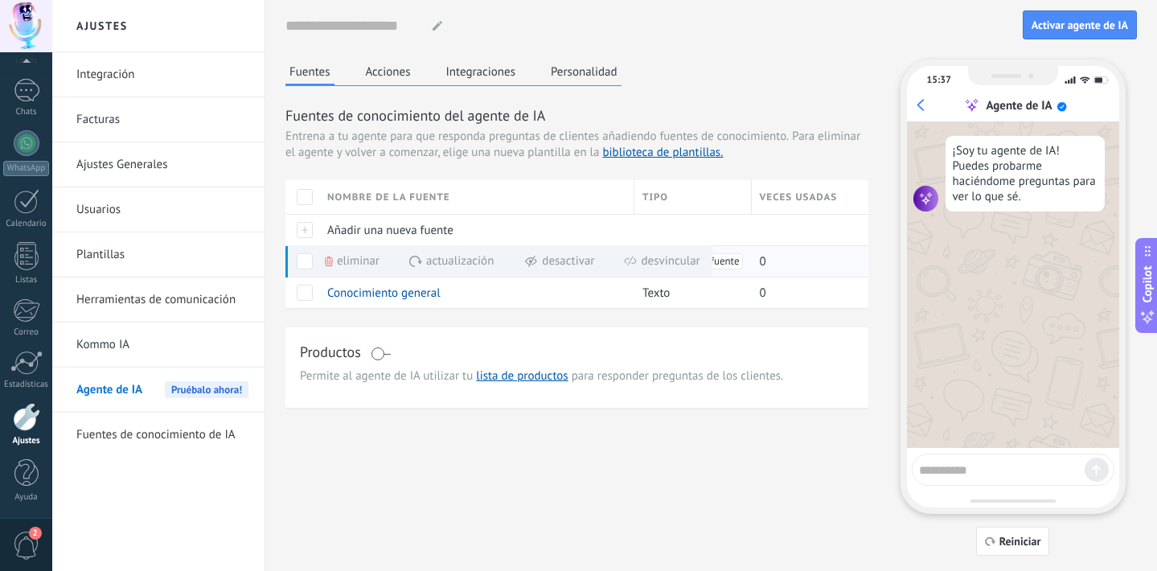
click at [434, 260] on span "Actualización" at bounding box center [460, 260] width 68 height 31
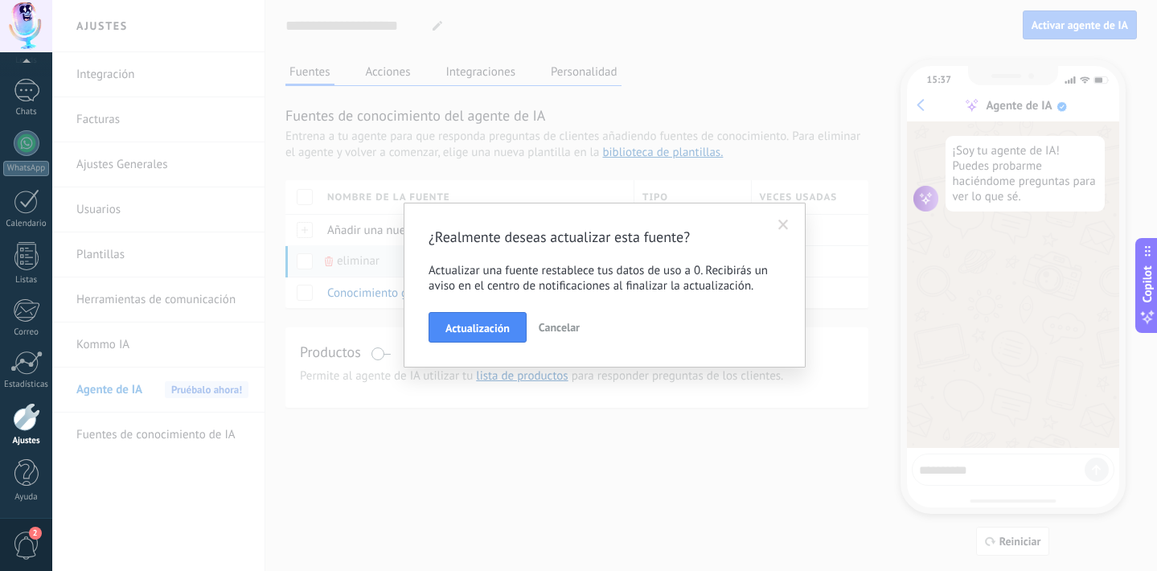
click at [785, 222] on span at bounding box center [783, 224] width 10 height 11
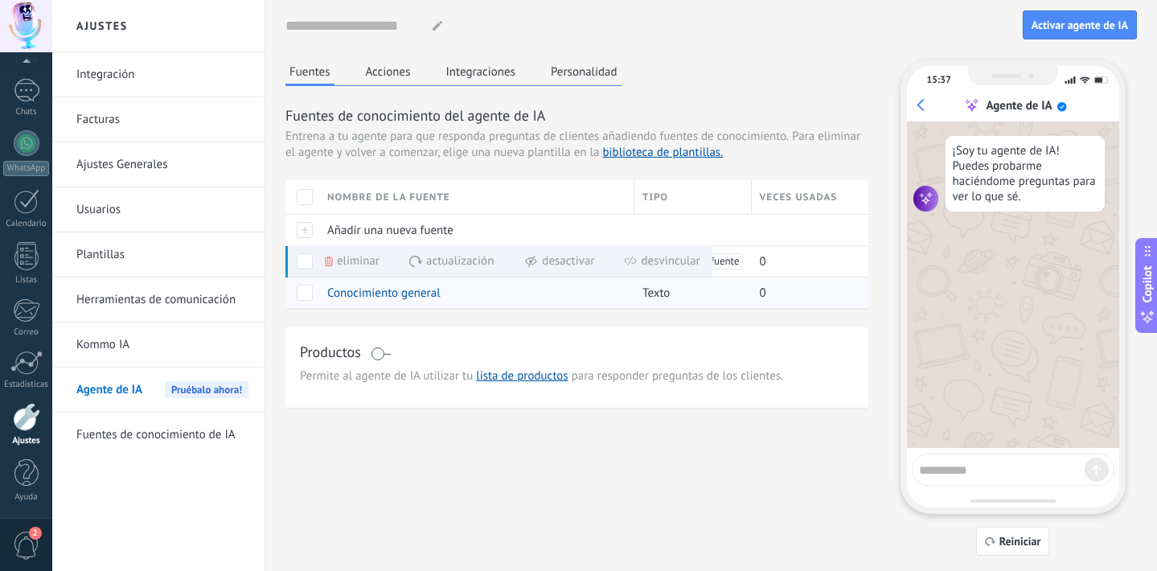
click at [424, 286] on span "Conocimiento general" at bounding box center [383, 292] width 113 height 15
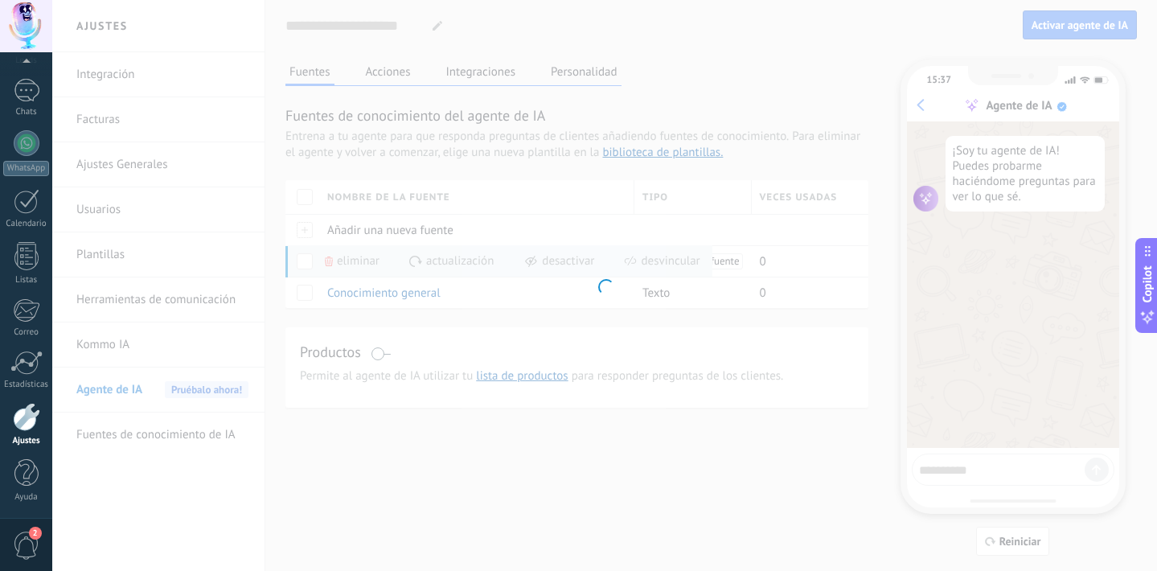
type input "**********"
type textarea "**********"
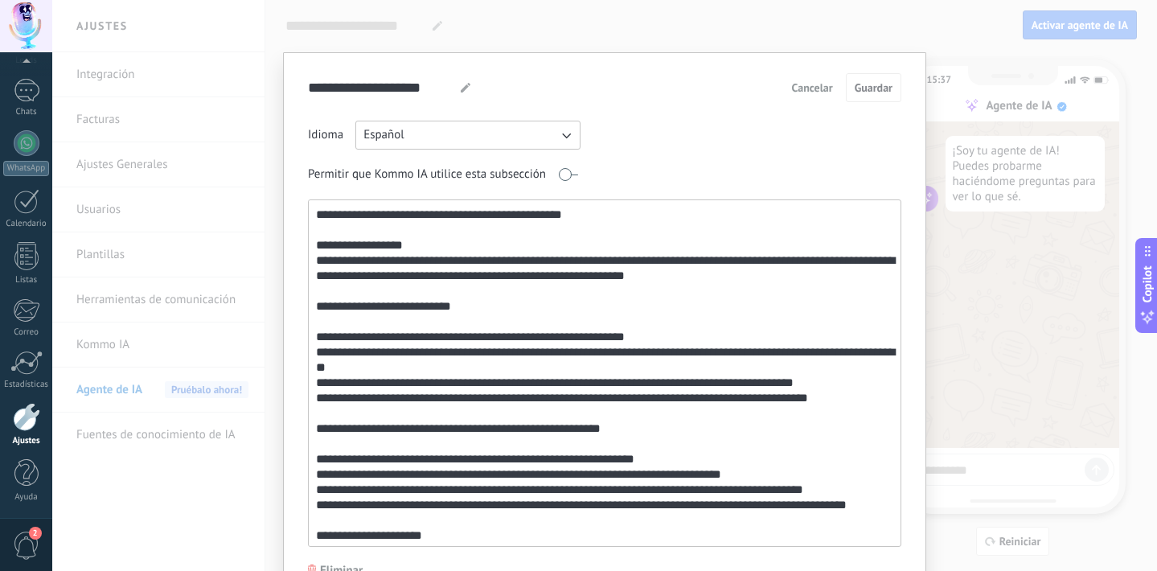
click at [825, 96] on button "Cancelar" at bounding box center [812, 88] width 55 height 24
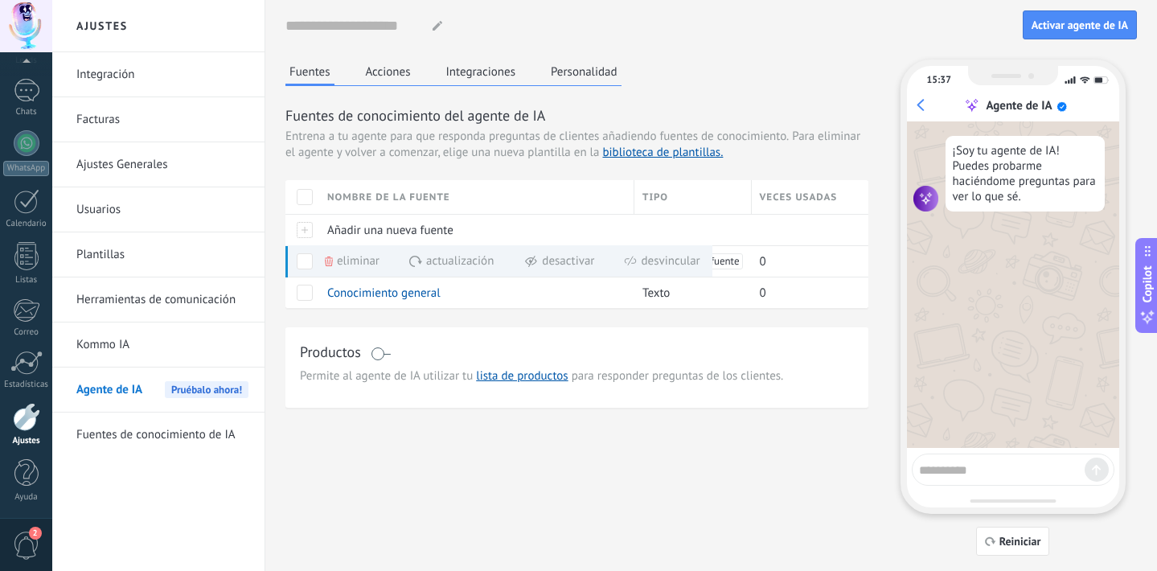
click at [1007, 473] on textarea at bounding box center [1002, 467] width 166 height 20
type textarea "****"
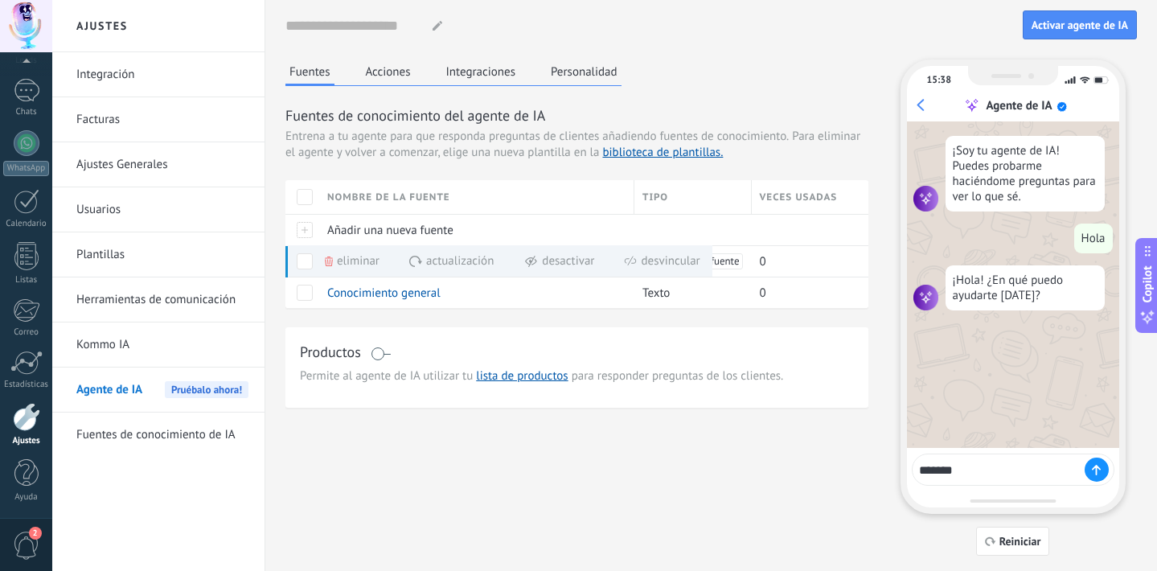
type textarea "********"
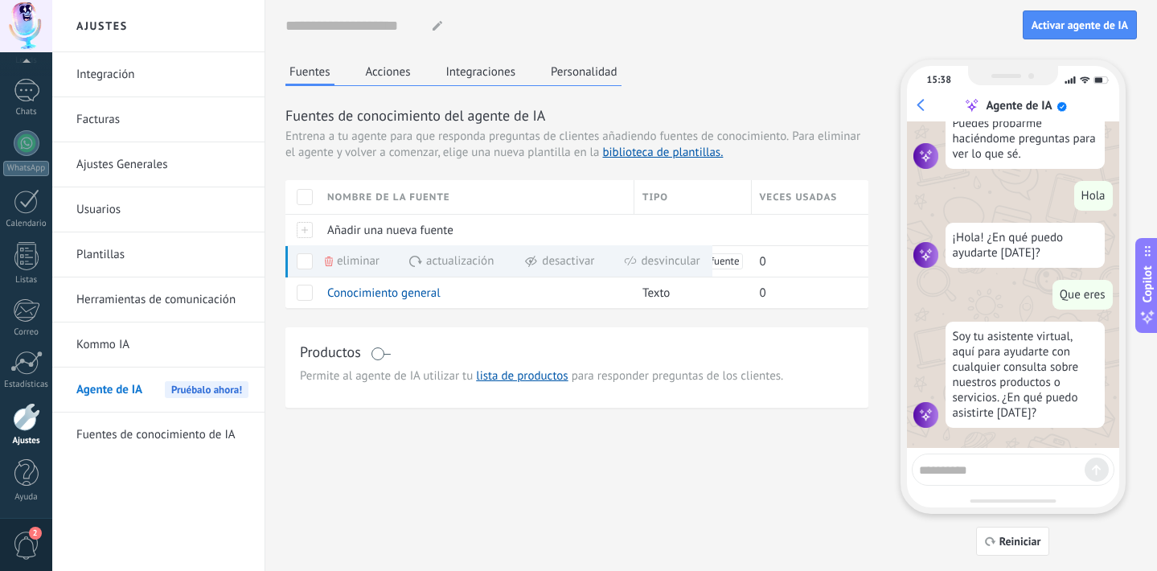
scroll to position [48, 0]
type textarea "*********"
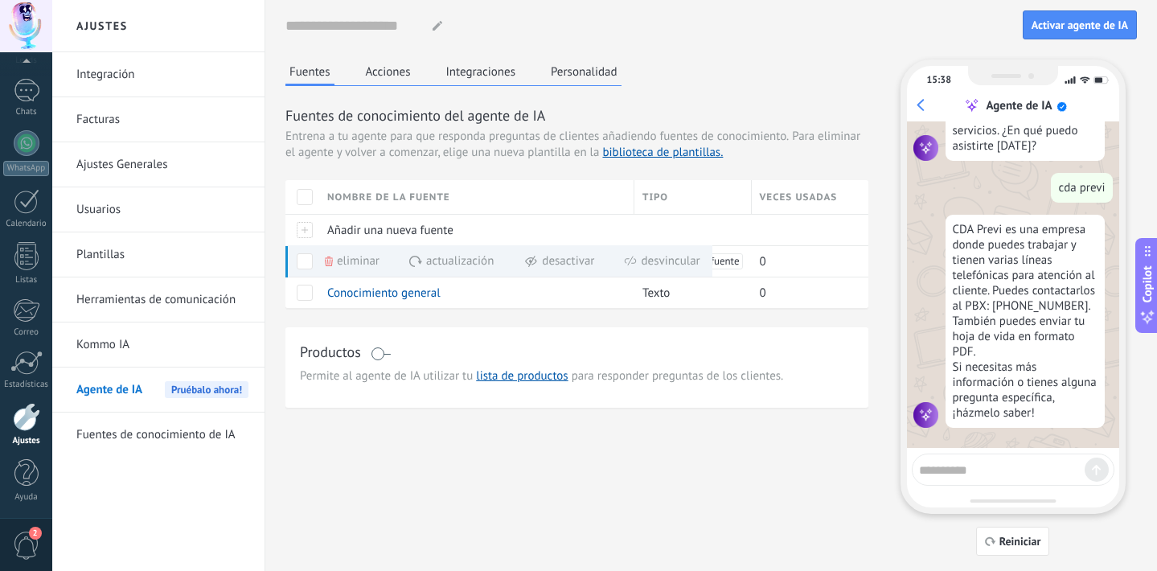
scroll to position [321, 0]
click at [404, 75] on button "Acciones" at bounding box center [388, 71] width 53 height 24
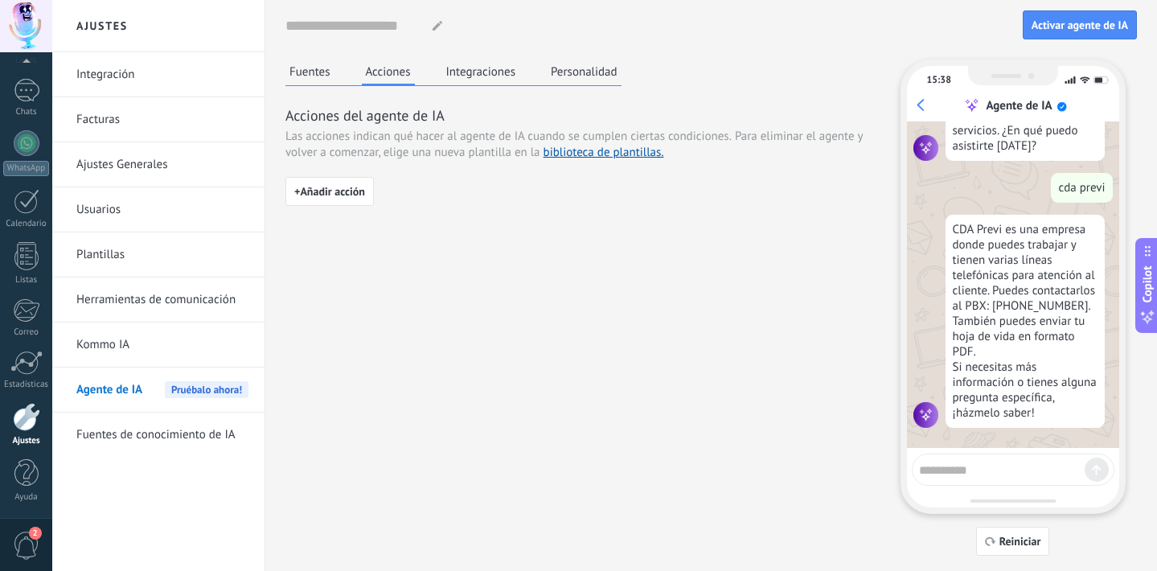
click at [461, 82] on button "Integraciones" at bounding box center [481, 71] width 78 height 24
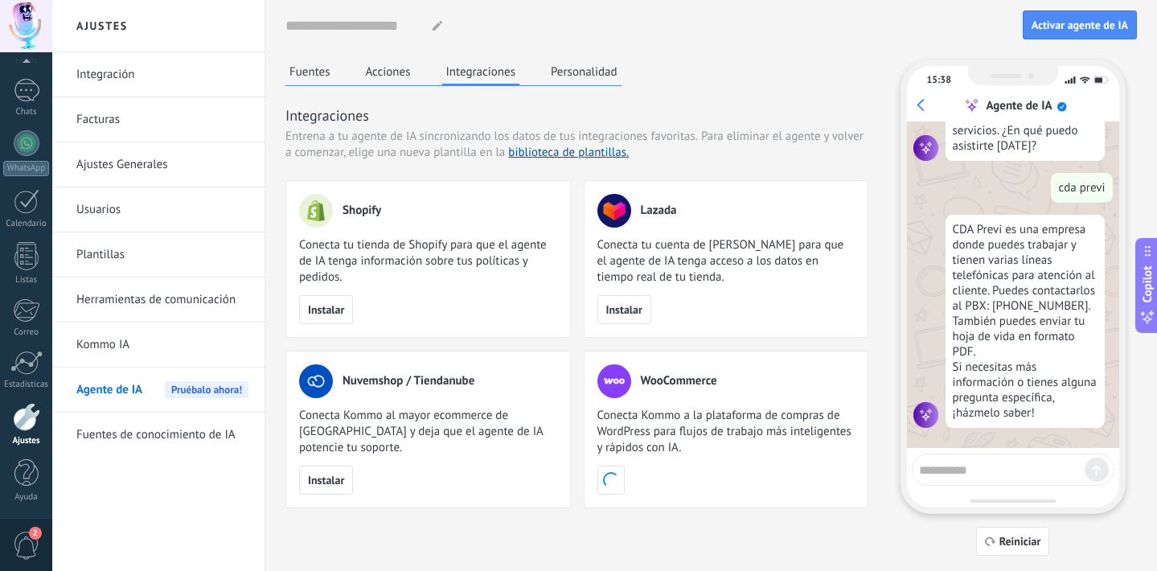
click at [585, 71] on button "Personalidad" at bounding box center [584, 71] width 75 height 24
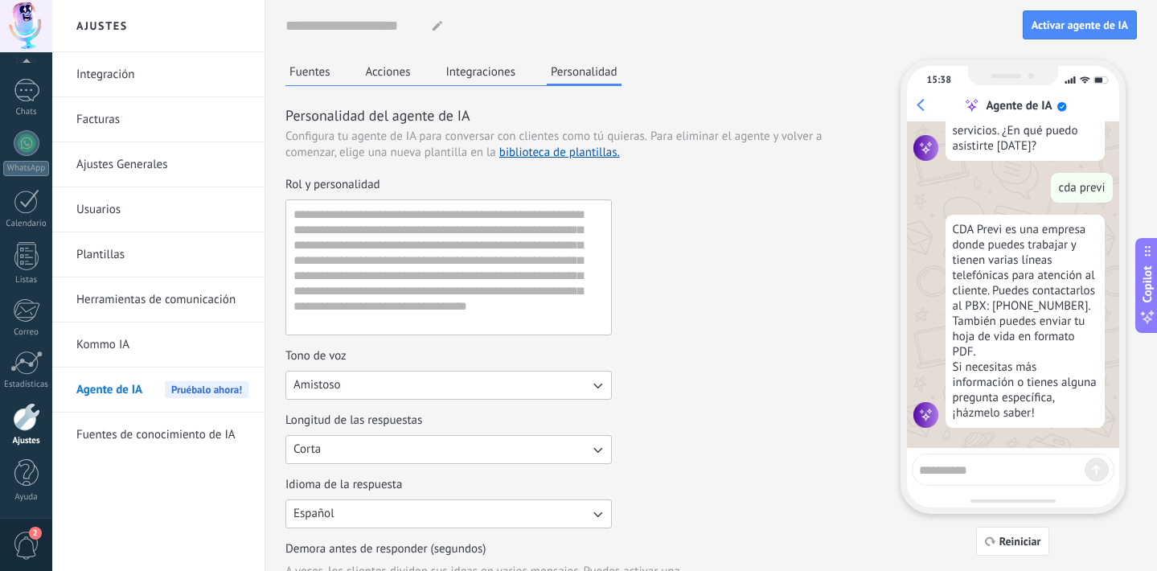
click at [367, 393] on button "Amistoso" at bounding box center [448, 385] width 326 height 29
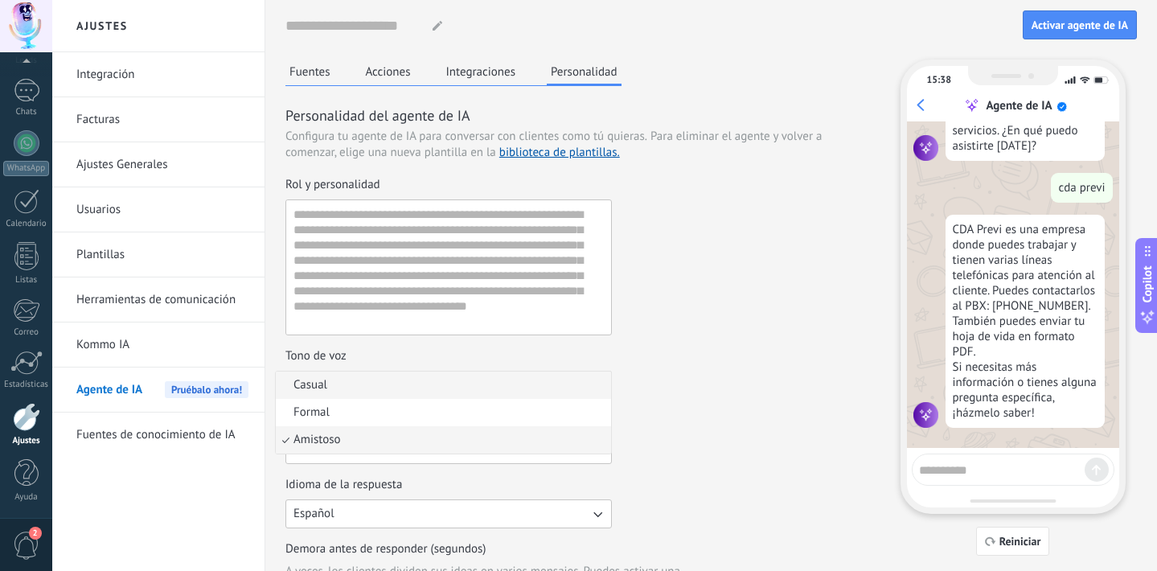
click at [372, 392] on li "Casual" at bounding box center [443, 384] width 335 height 27
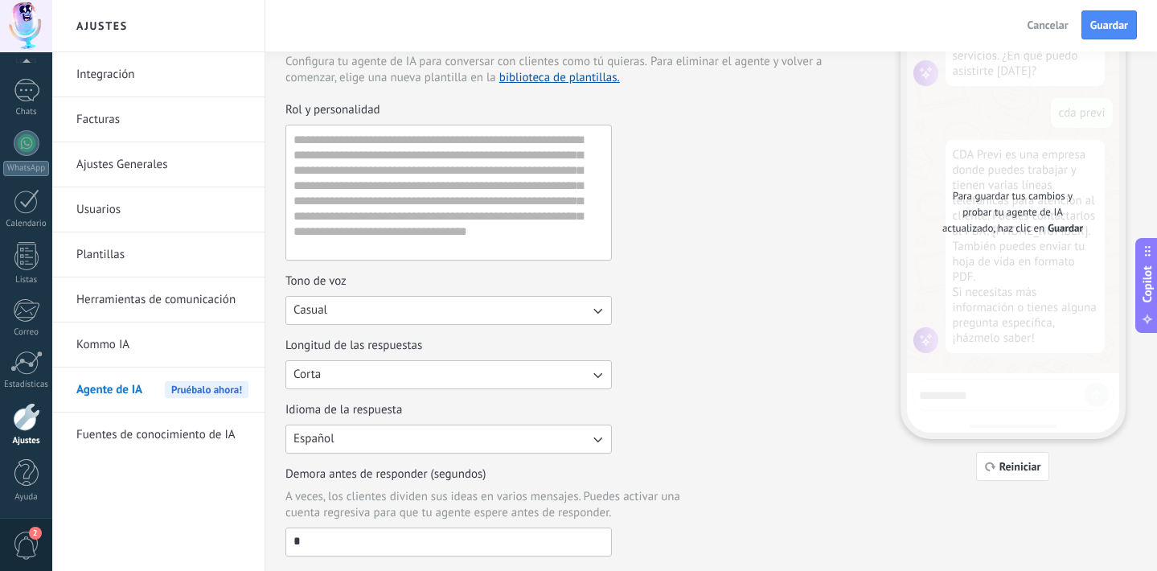
scroll to position [76, 0]
click at [454, 363] on button "Corta" at bounding box center [448, 373] width 326 height 29
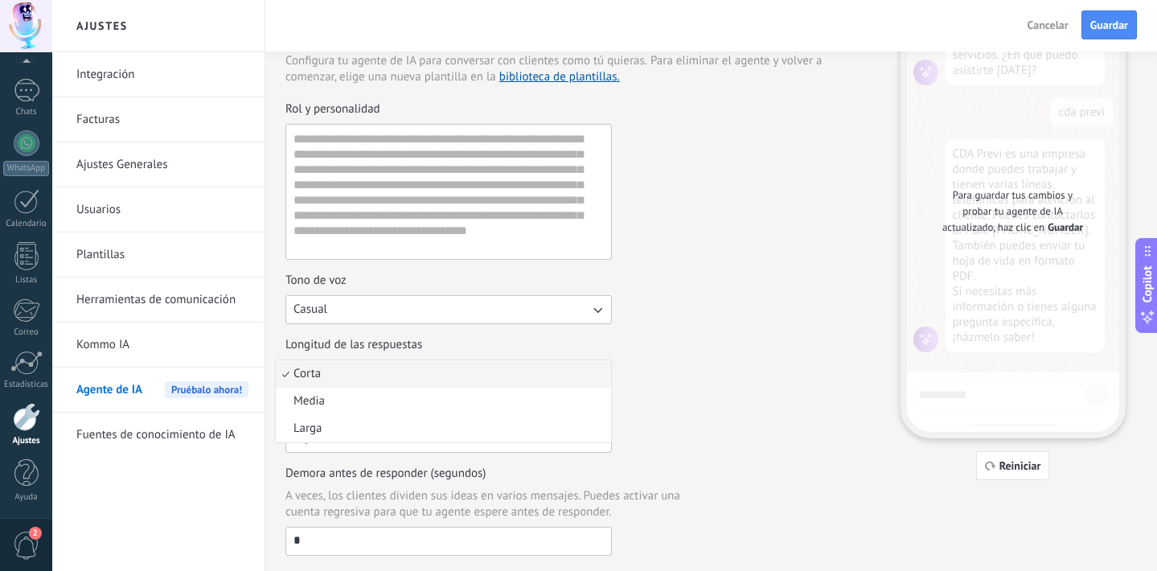
click at [457, 371] on li "Corta" at bounding box center [443, 373] width 335 height 27
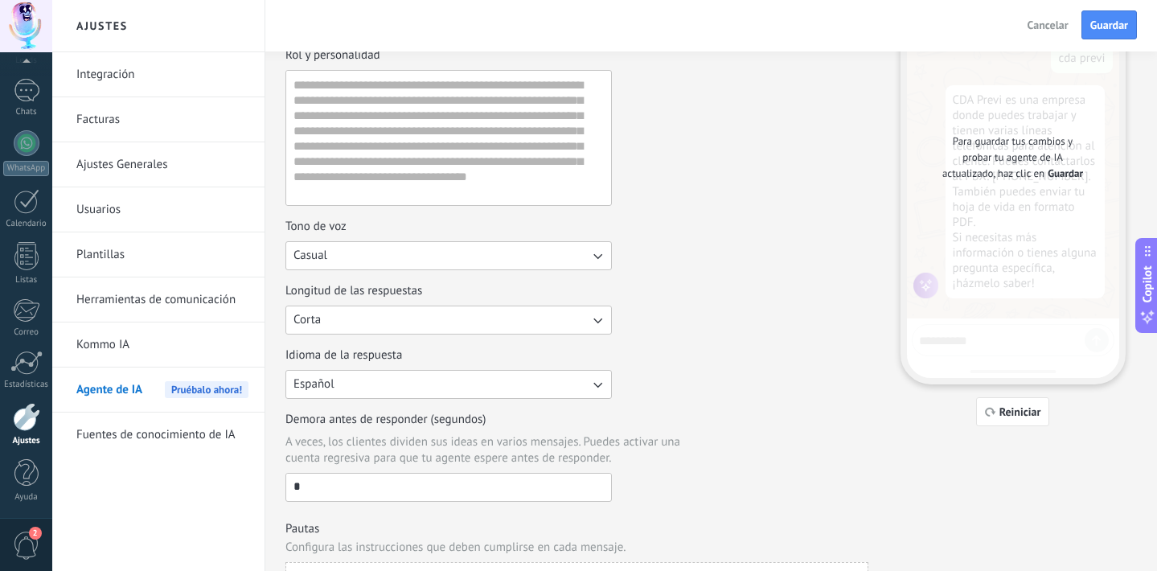
scroll to position [0, 0]
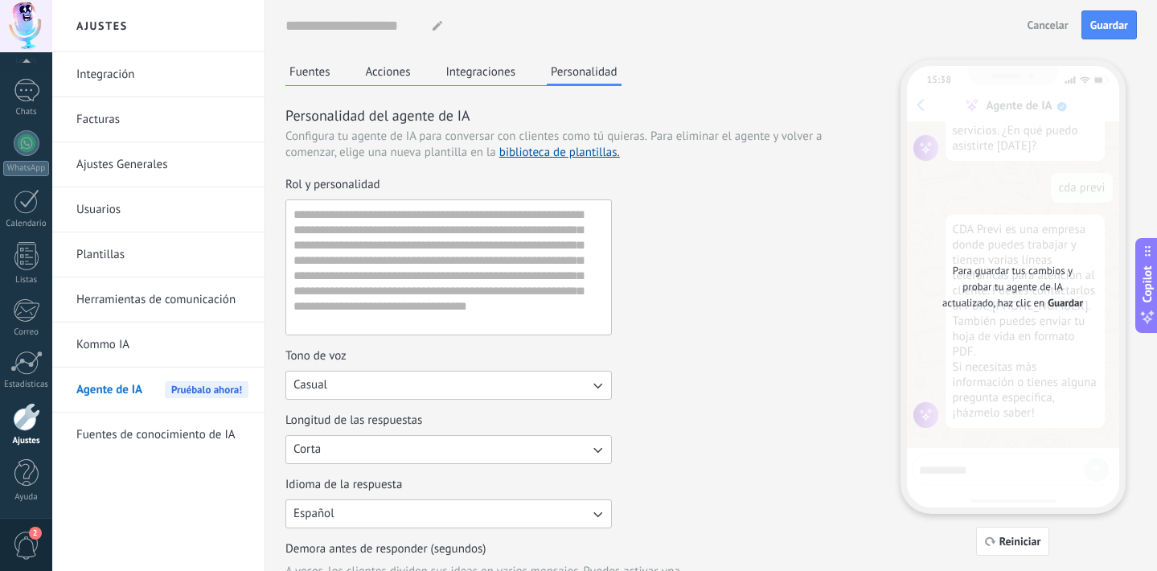
click at [1095, 6] on div "Nombre del agente... Cancelar Guardar" at bounding box center [710, 25] width 851 height 51
click at [1095, 13] on button "Guardar" at bounding box center [1108, 24] width 55 height 29
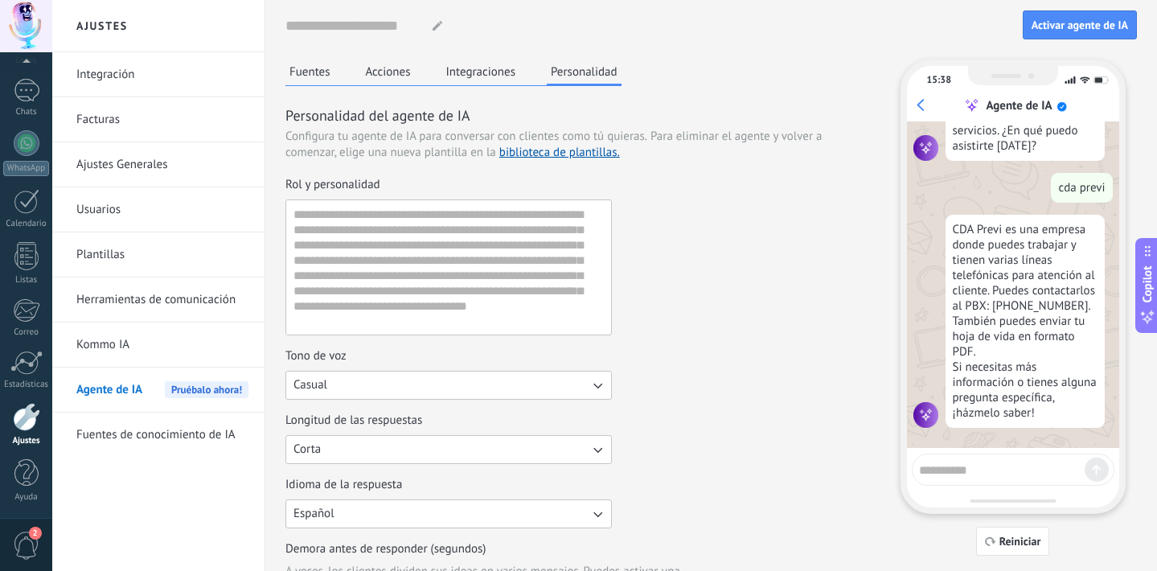
click at [331, 63] on button "Fuentes" at bounding box center [309, 71] width 49 height 24
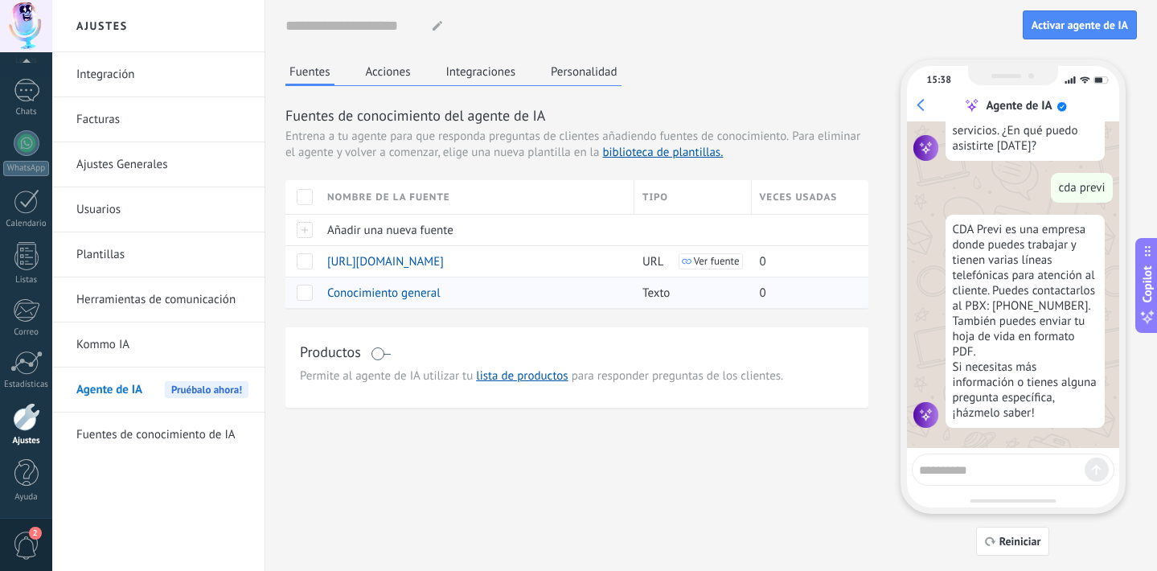
click at [394, 293] on span "Conocimiento general" at bounding box center [383, 292] width 113 height 15
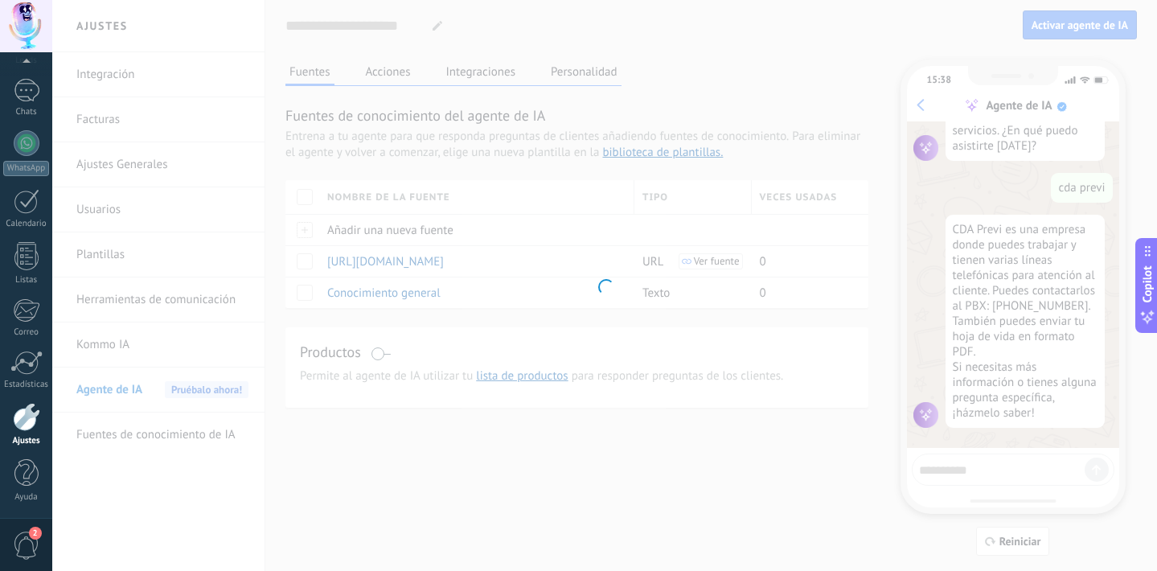
type input "**********"
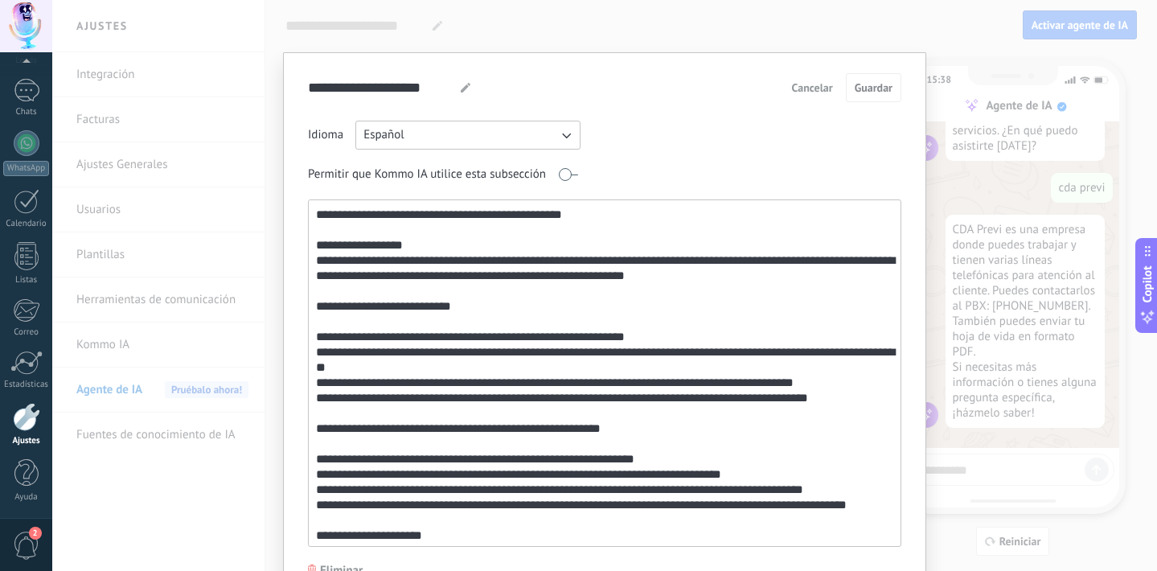
click at [658, 295] on textarea at bounding box center [603, 373] width 588 height 346
type textarea "*"
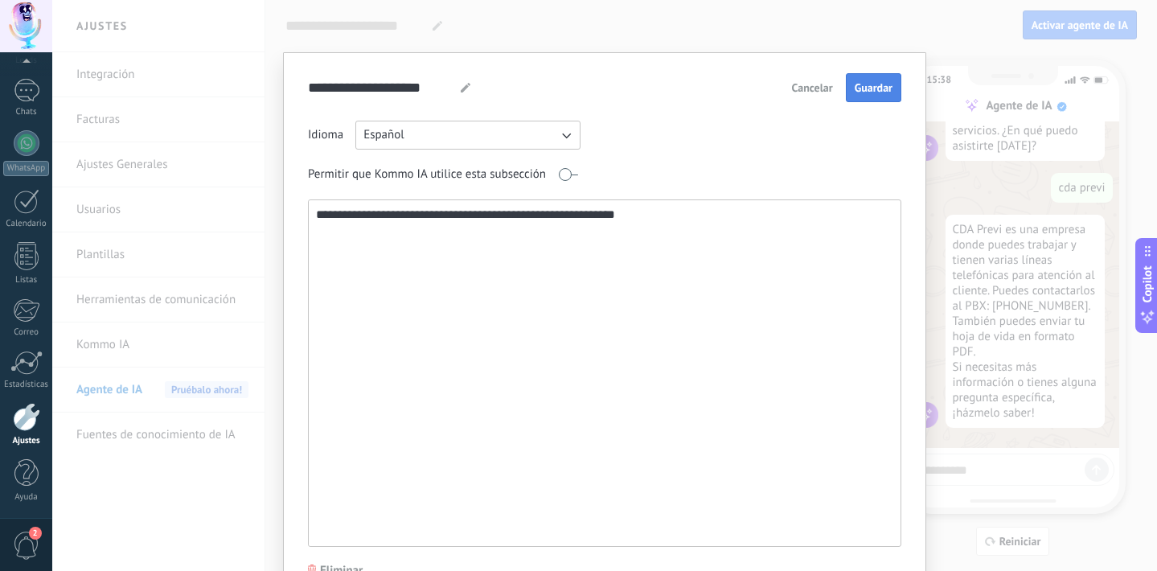
type textarea "**********"
click at [864, 79] on button "Guardar" at bounding box center [873, 87] width 55 height 29
click at [850, 143] on div "Idioma Español" at bounding box center [604, 135] width 593 height 29
click at [862, 104] on div "**********" at bounding box center [604, 309] width 593 height 473
click at [797, 93] on span "Cancelar" at bounding box center [812, 87] width 41 height 11
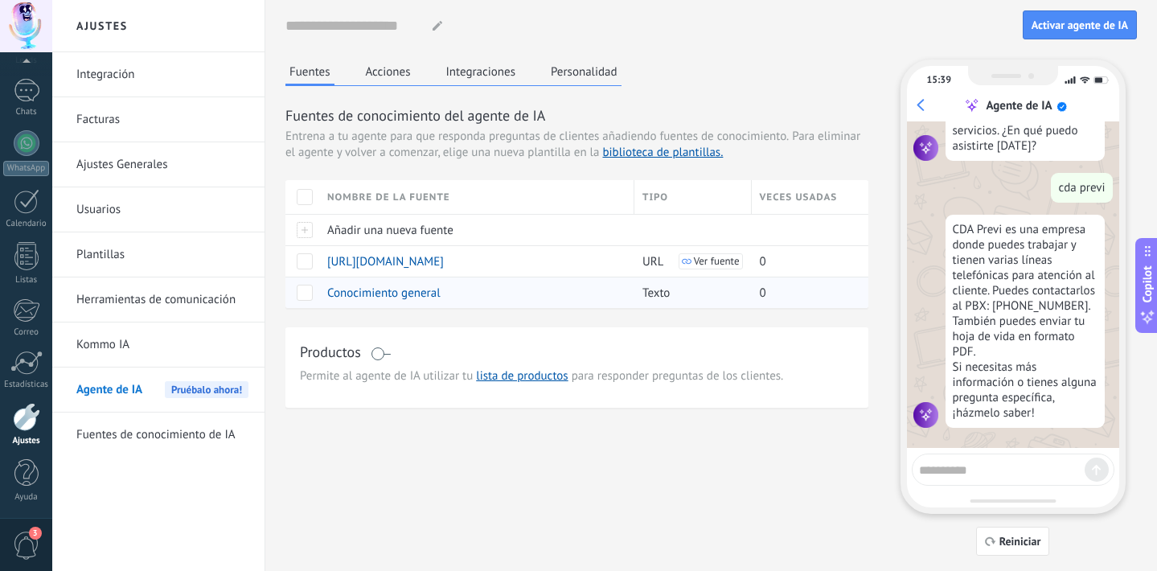
click at [736, 286] on div "Texto" at bounding box center [688, 292] width 109 height 31
click at [297, 289] on span at bounding box center [305, 293] width 16 height 16
click at [363, 299] on span "Eliminar" at bounding box center [358, 292] width 43 height 31
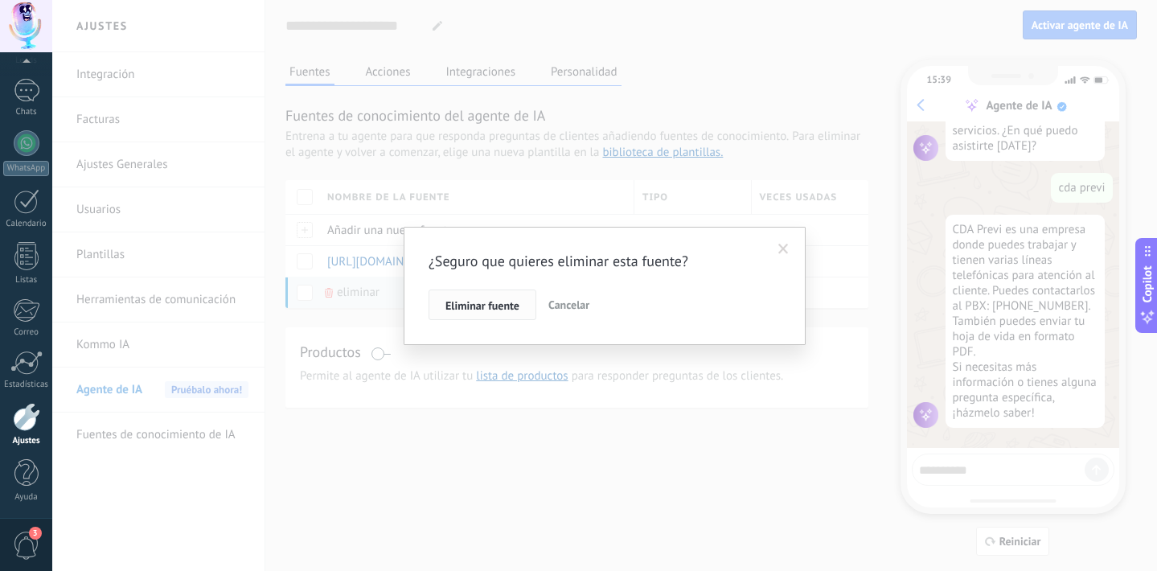
click at [482, 301] on span "Eliminar fuente" at bounding box center [482, 305] width 74 height 11
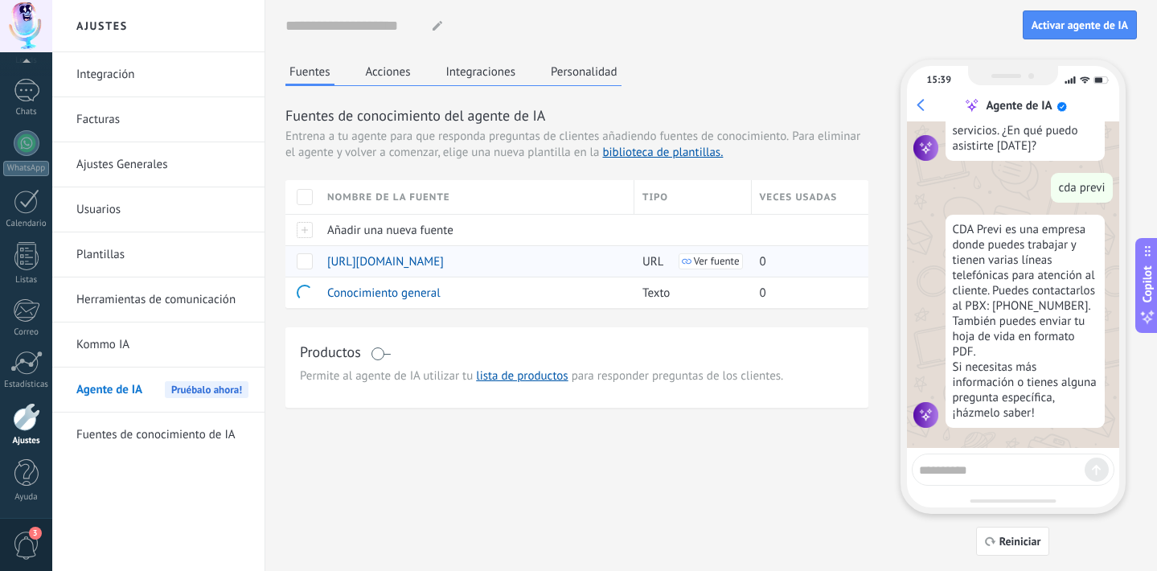
click at [298, 253] on span at bounding box center [305, 261] width 16 height 16
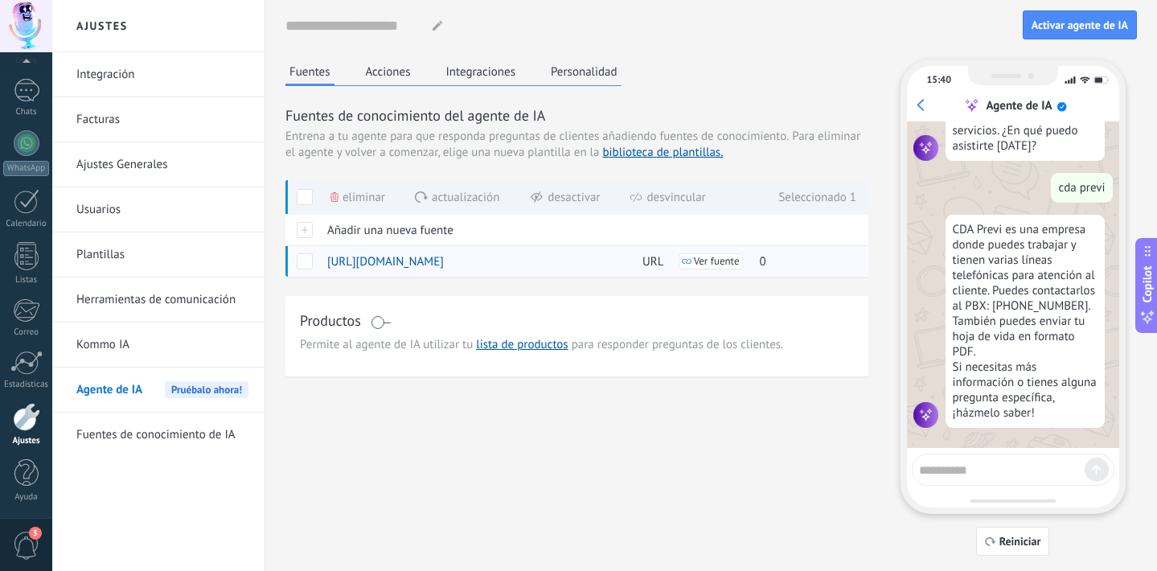
click at [297, 260] on span at bounding box center [305, 261] width 16 height 16
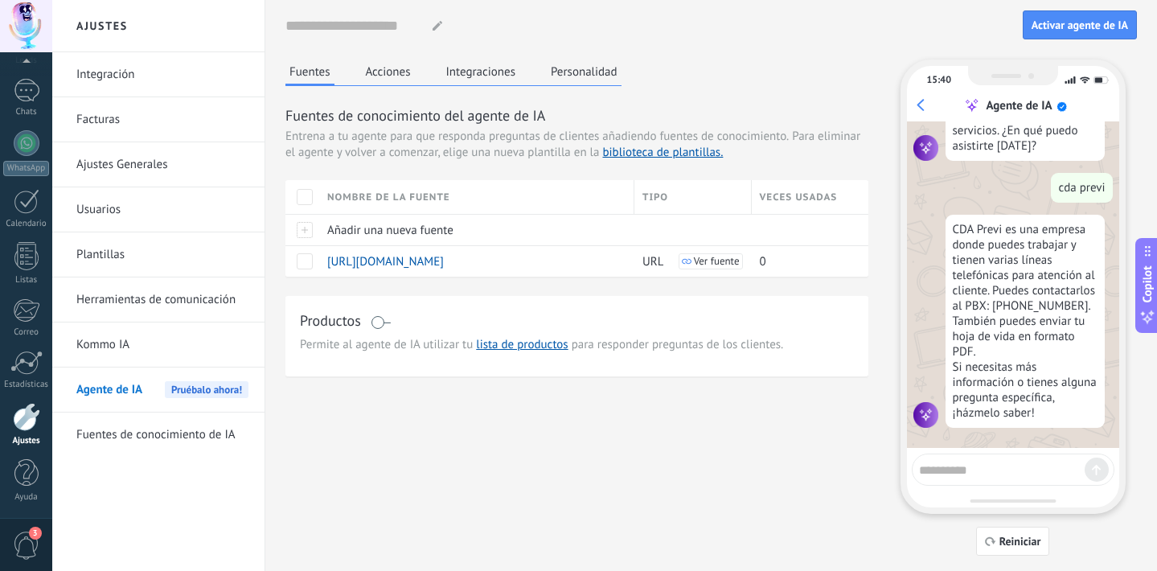
click at [555, 322] on div "Productos" at bounding box center [577, 321] width 554 height 23
click at [350, 97] on div "Fuentes Acciones Integraciones Personalidad Fuentes de conocimiento del agente …" at bounding box center [576, 217] width 583 height 317
click at [376, 88] on div "Fuentes Acciones Integraciones Personalidad Fuentes de conocimiento del agente …" at bounding box center [576, 217] width 583 height 317
click at [974, 461] on textarea at bounding box center [1002, 467] width 166 height 20
type textarea "***"
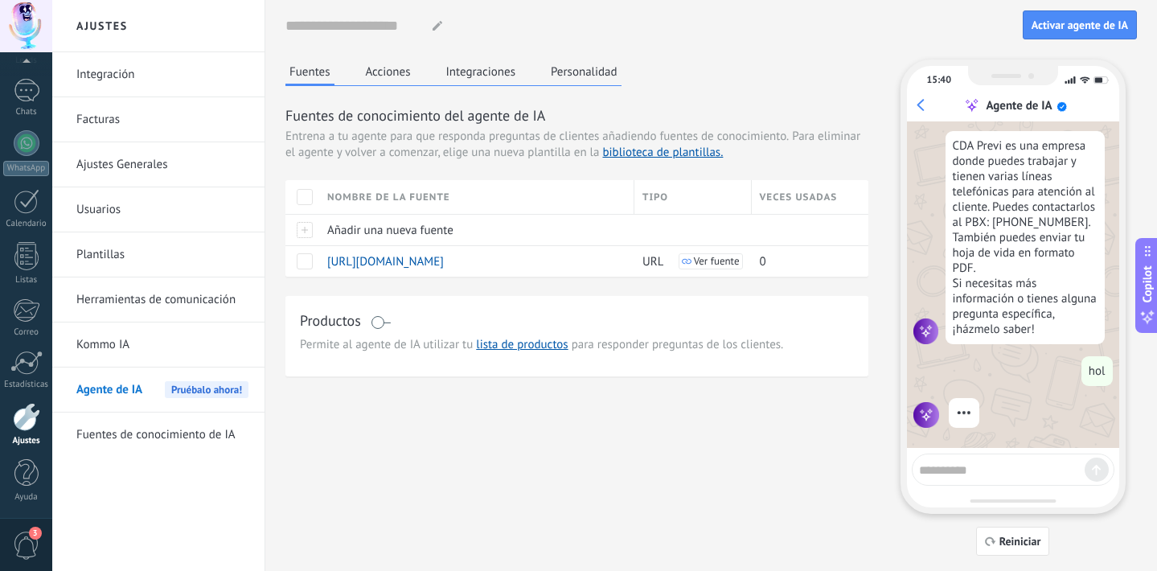
scroll to position [421, 0]
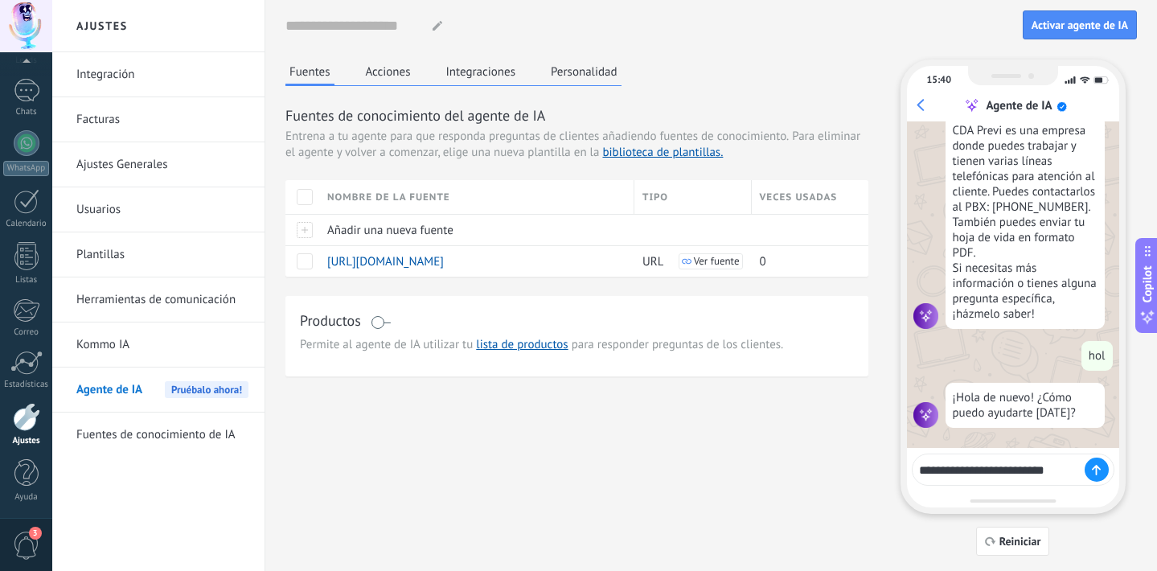
type textarea "**********"
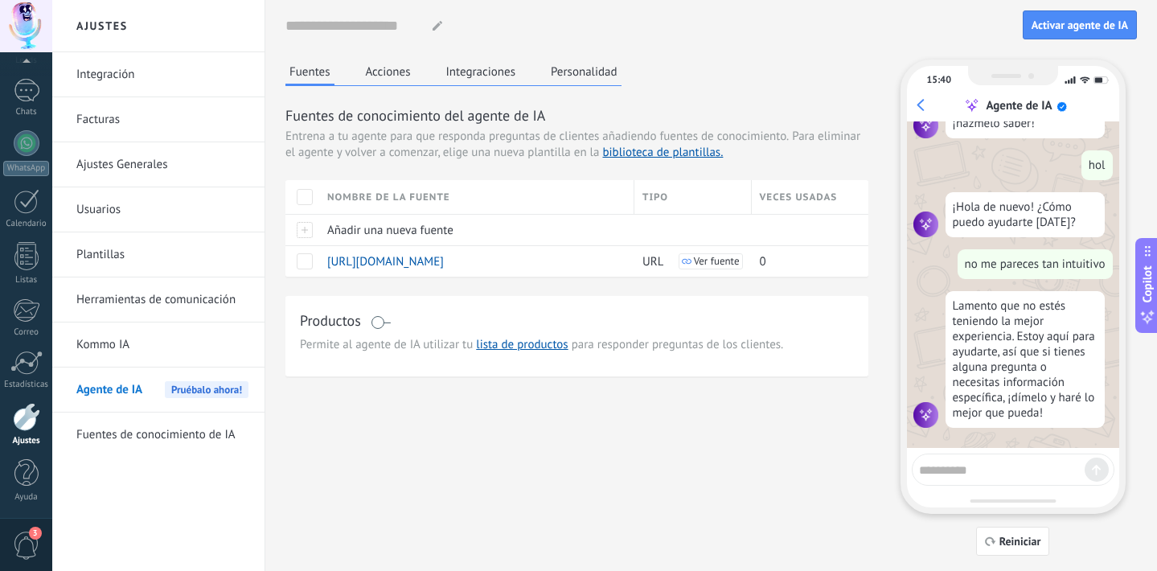
scroll to position [615, 0]
drag, startPoint x: 1144, startPoint y: 261, endPoint x: 897, endPoint y: 261, distance: 246.8
click at [897, 0] on div "Ajustes Integración Facturas Ajustes Generales Usuarios Plantillas Herramientas…" at bounding box center [604, 0] width 1104 height 0
click at [1141, 240] on button "Copilot" at bounding box center [1146, 284] width 23 height 95
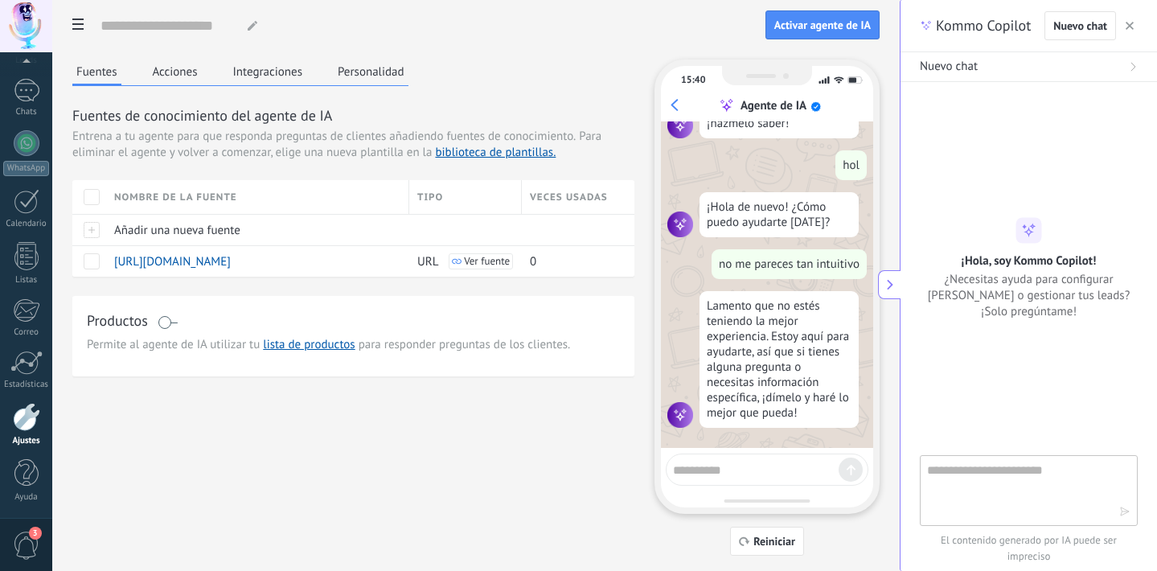
drag, startPoint x: 1141, startPoint y: 252, endPoint x: 1083, endPoint y: 252, distance: 58.7
click at [1084, 252] on div "Kommo Copilot Nuevo chat Nuevo chat ¡Hola, soy Kommo Copilot! ¿Necesitas ayuda …" at bounding box center [1027, 285] width 257 height 571
click at [973, 486] on textarea at bounding box center [1017, 490] width 181 height 58
type textarea "*"
type textarea "**********"
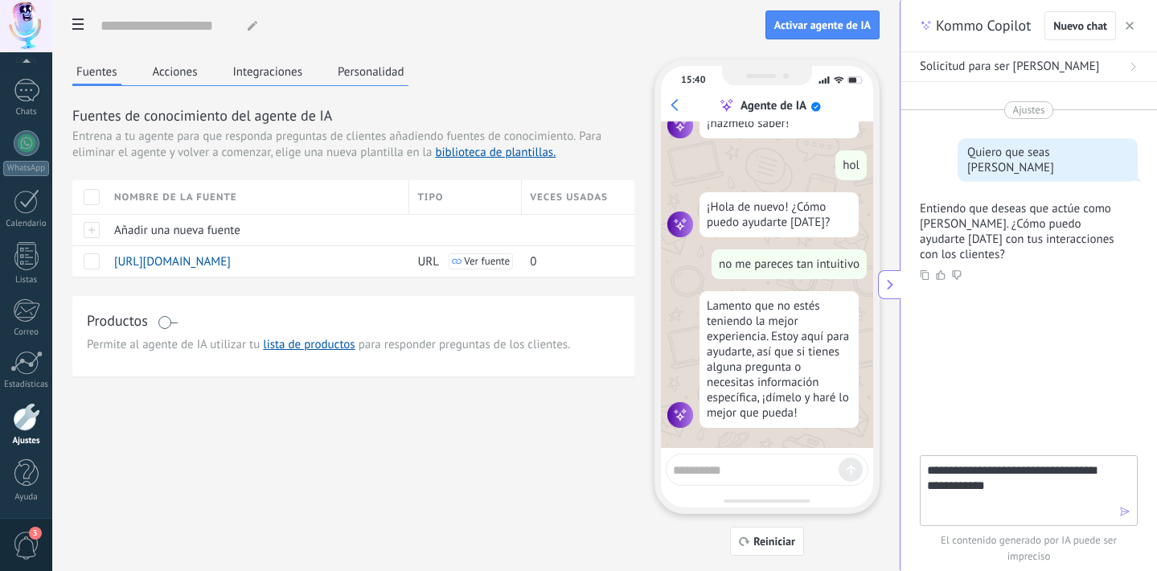
type textarea "**********"
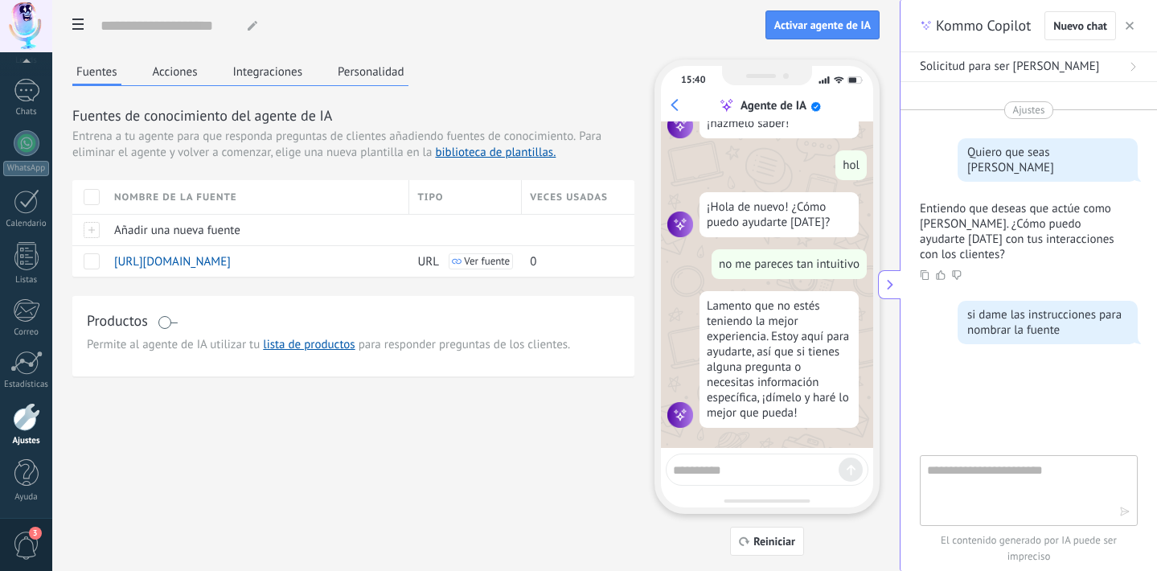
scroll to position [5, 0]
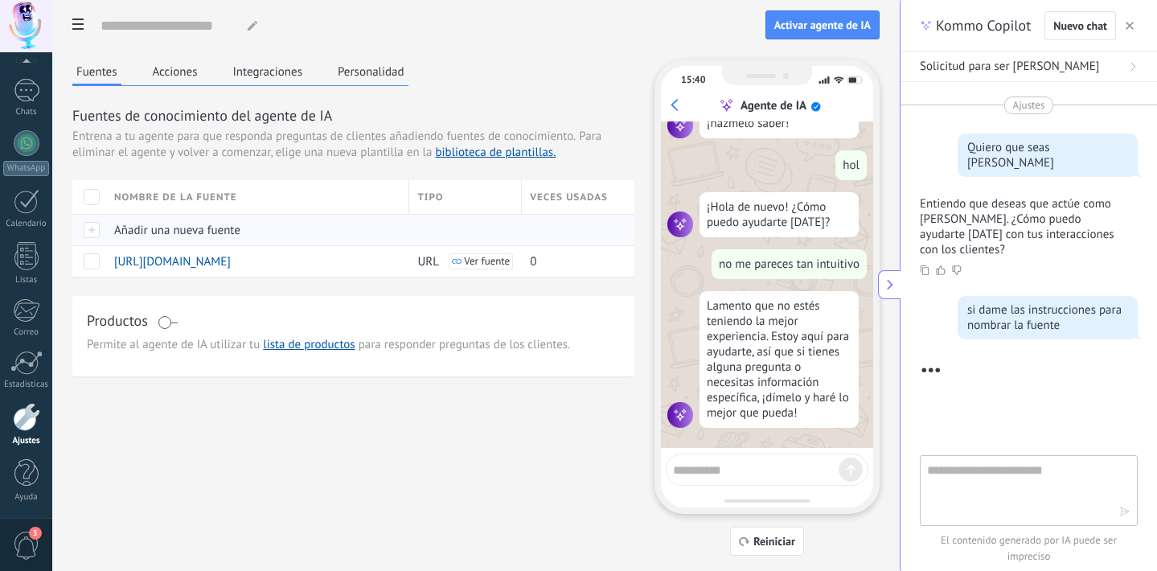
click at [97, 226] on div at bounding box center [89, 229] width 34 height 31
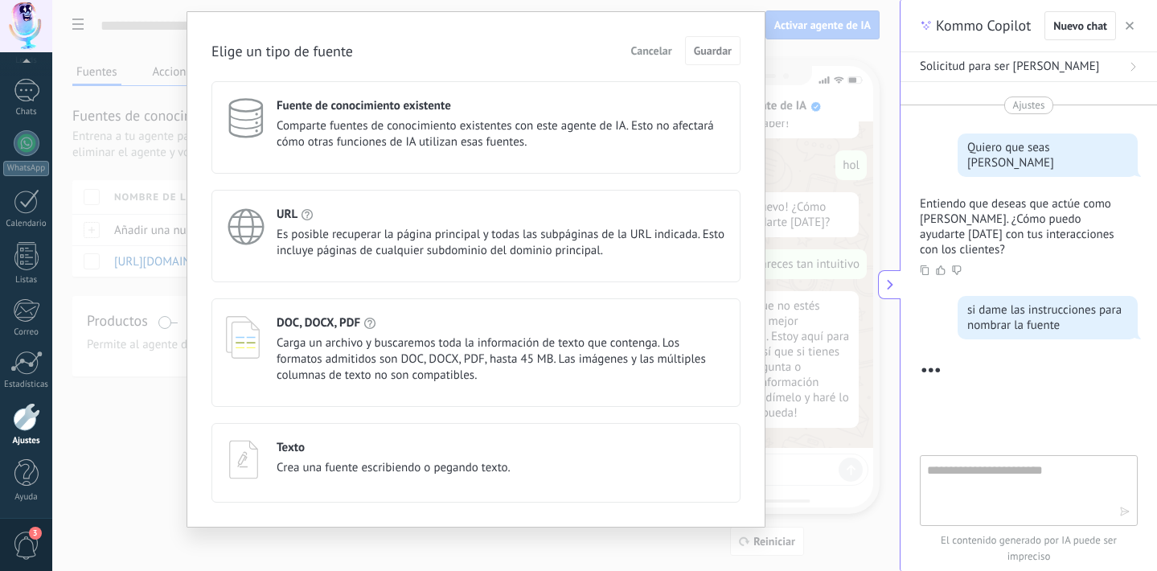
scroll to position [47, 0]
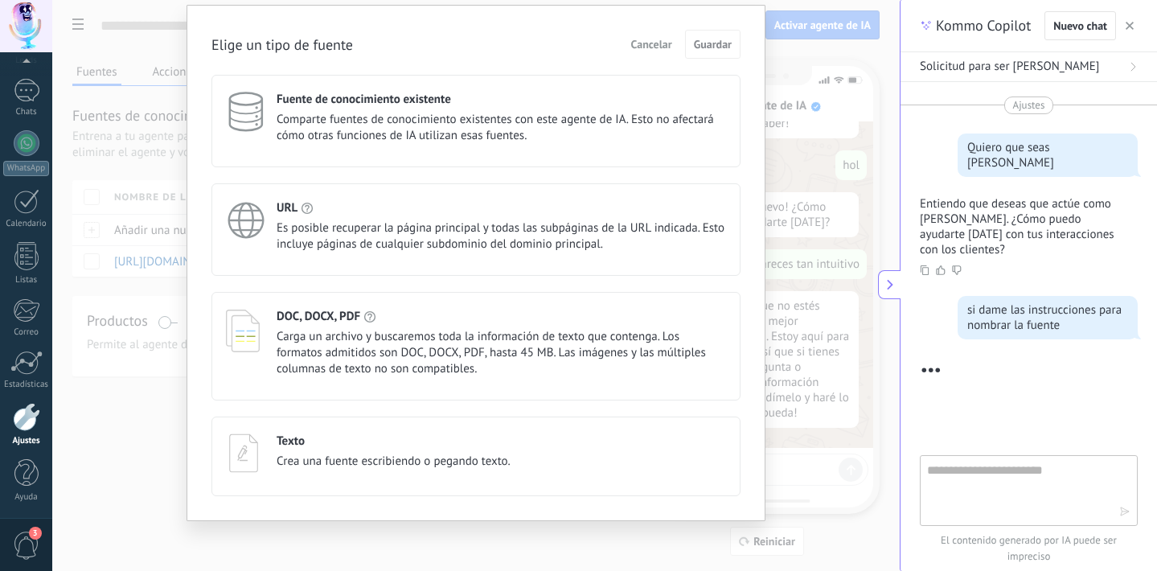
click at [428, 453] on div "Texto Crea una fuente escribiendo o pegando texto." at bounding box center [394, 451] width 234 height 36
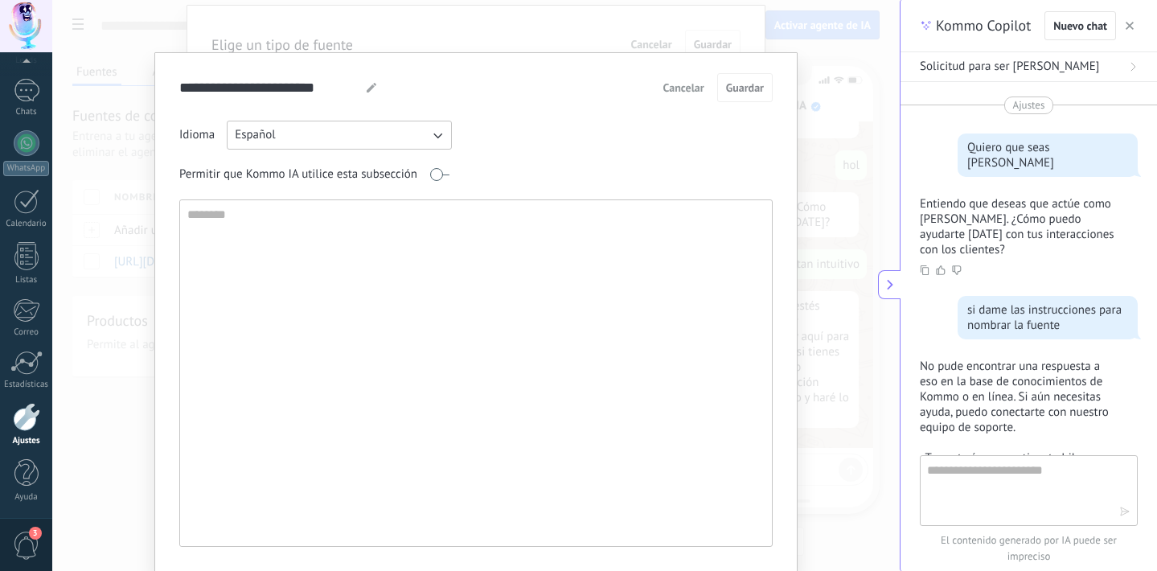
scroll to position [201, 0]
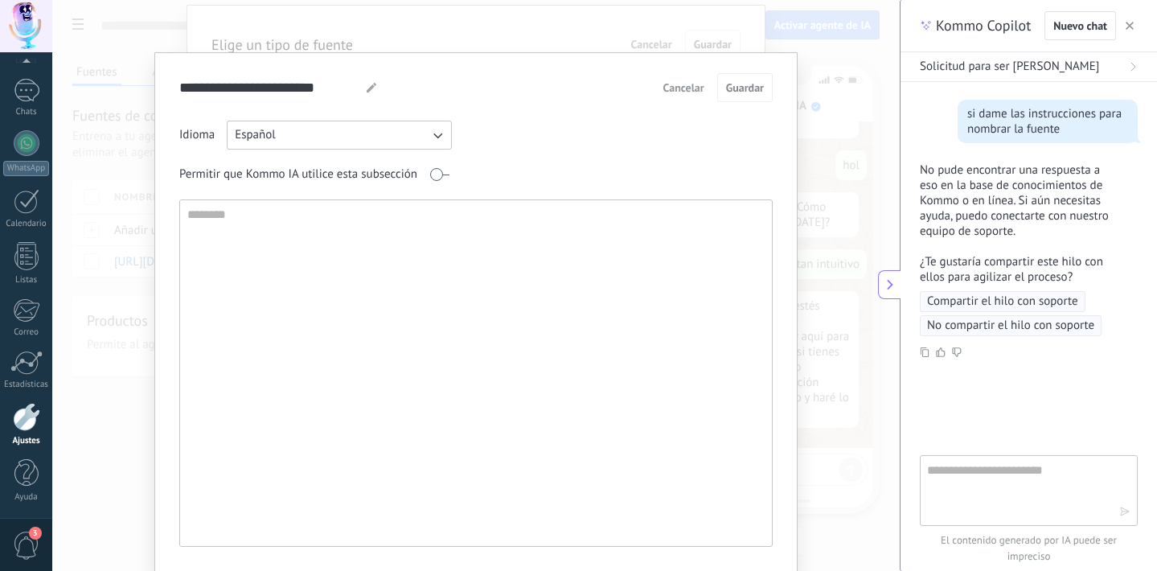
click at [856, 198] on div "**********" at bounding box center [475, 285] width 847 height 571
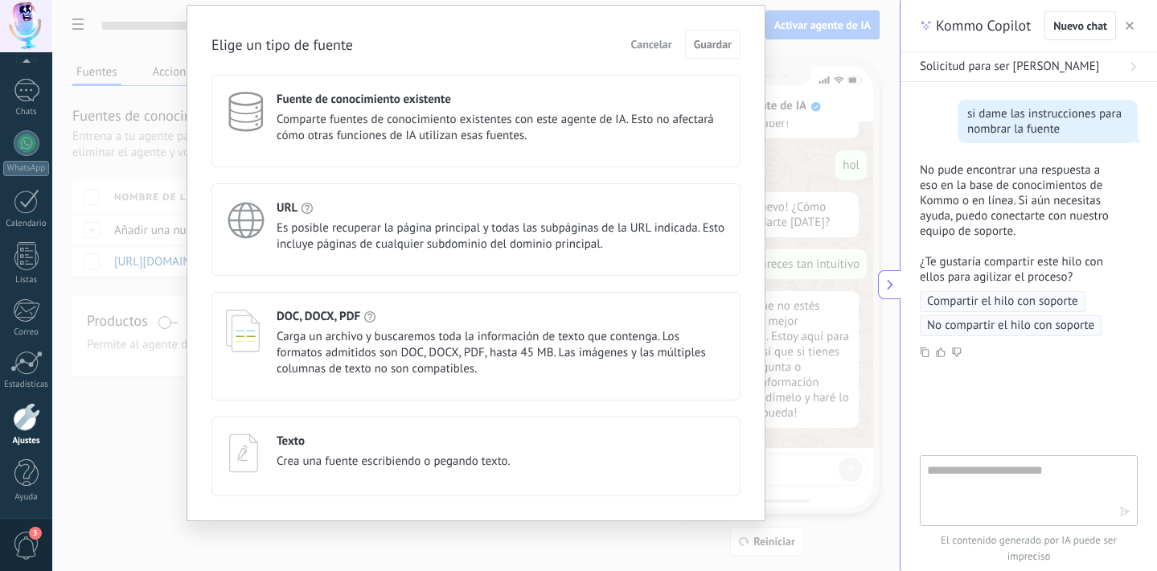
click at [1145, 22] on div "Kommo Copilot Nuevo chat" at bounding box center [1028, 26] width 256 height 52
click at [1132, 22] on icon "button" at bounding box center [1129, 26] width 8 height 8
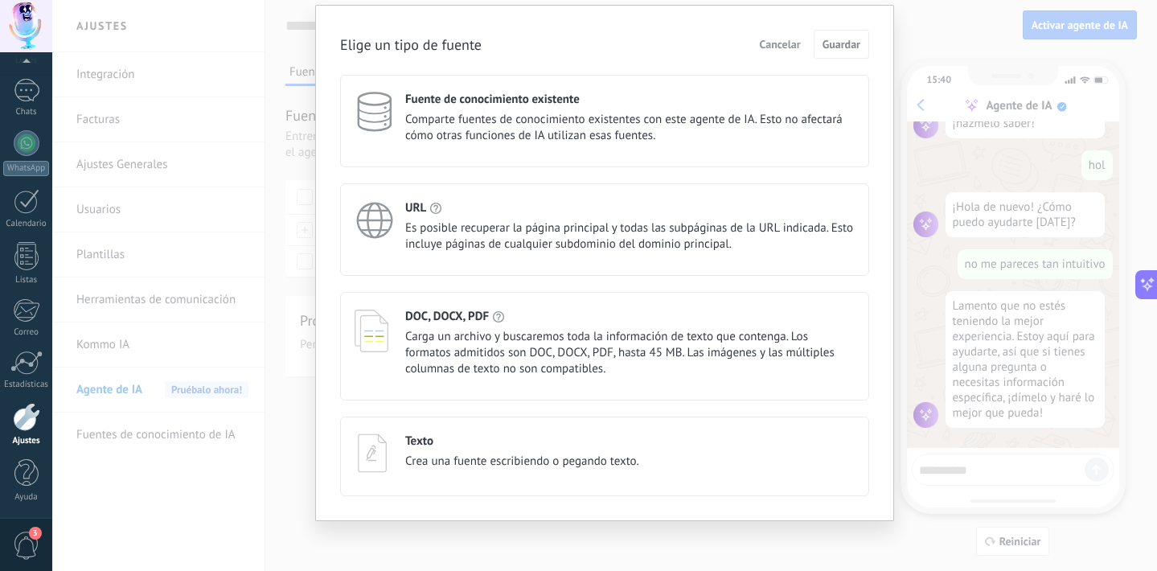
click at [754, 43] on button "Cancelar" at bounding box center [779, 44] width 55 height 24
